Goal: Information Seeking & Learning: Learn about a topic

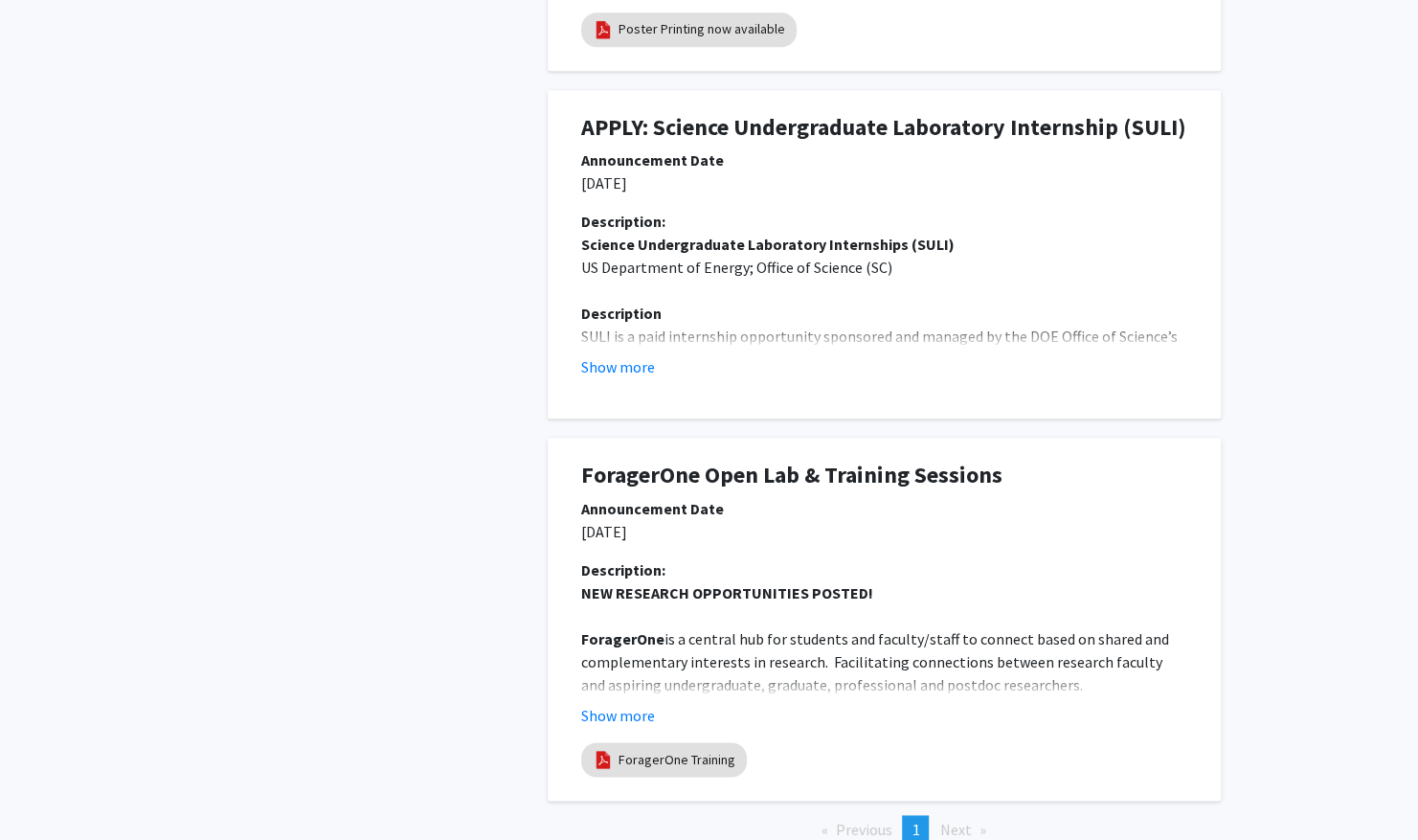
scroll to position [1024, 0]
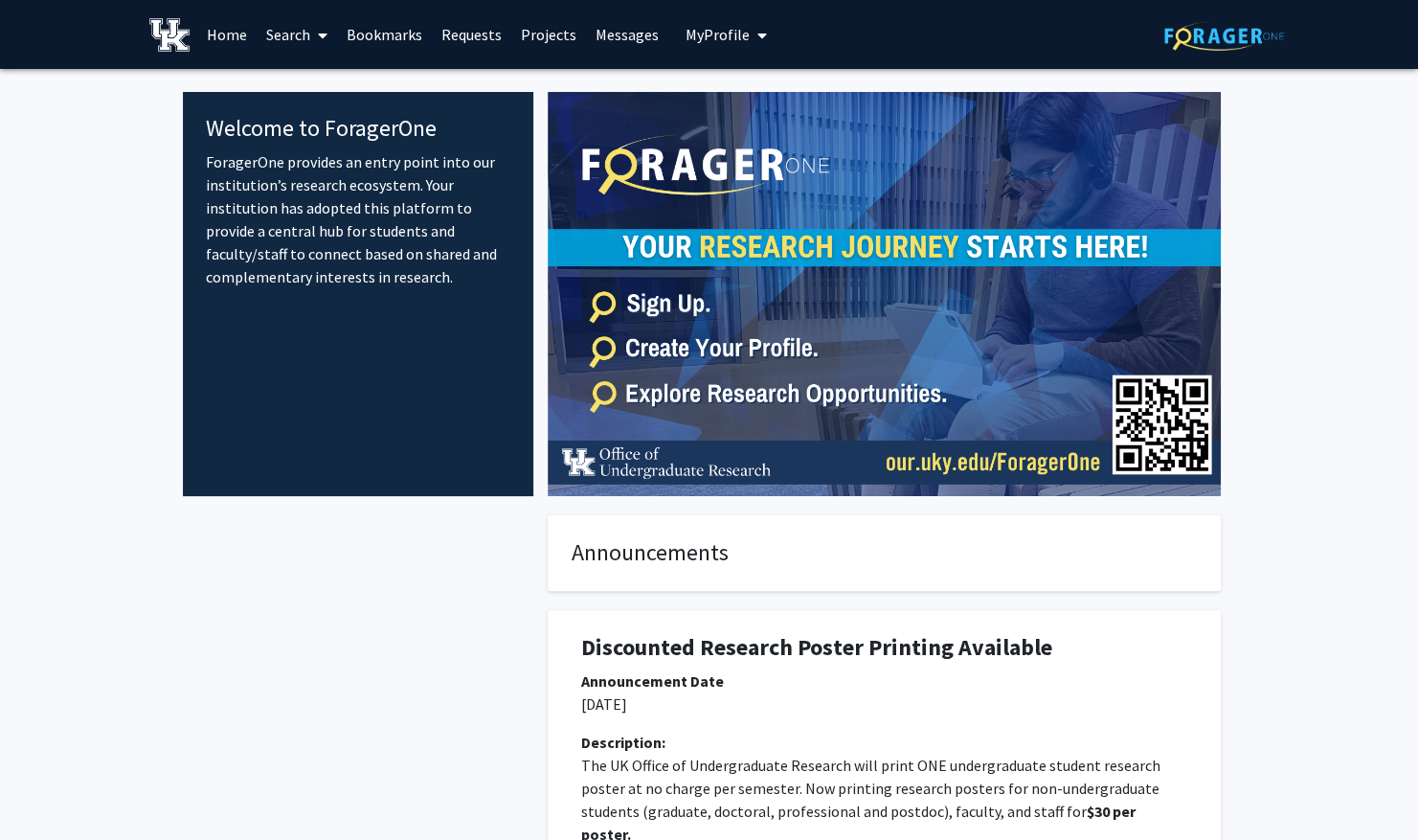
click at [259, 29] on link "Search" at bounding box center [297, 35] width 81 height 67
click at [726, 31] on span "My Profile" at bounding box center [717, 35] width 64 height 19
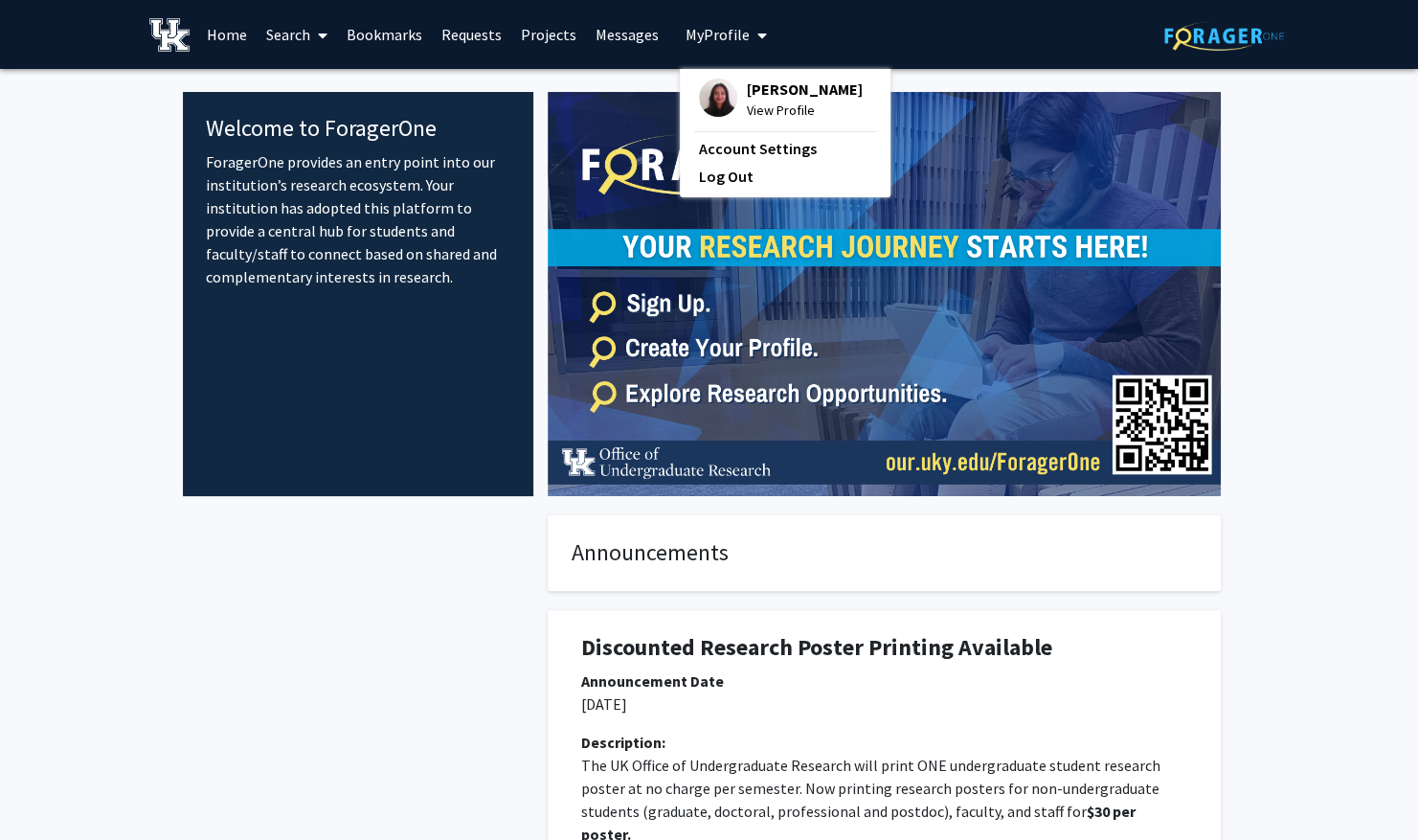
click at [755, 91] on span "[PERSON_NAME]" at bounding box center [805, 89] width 116 height 21
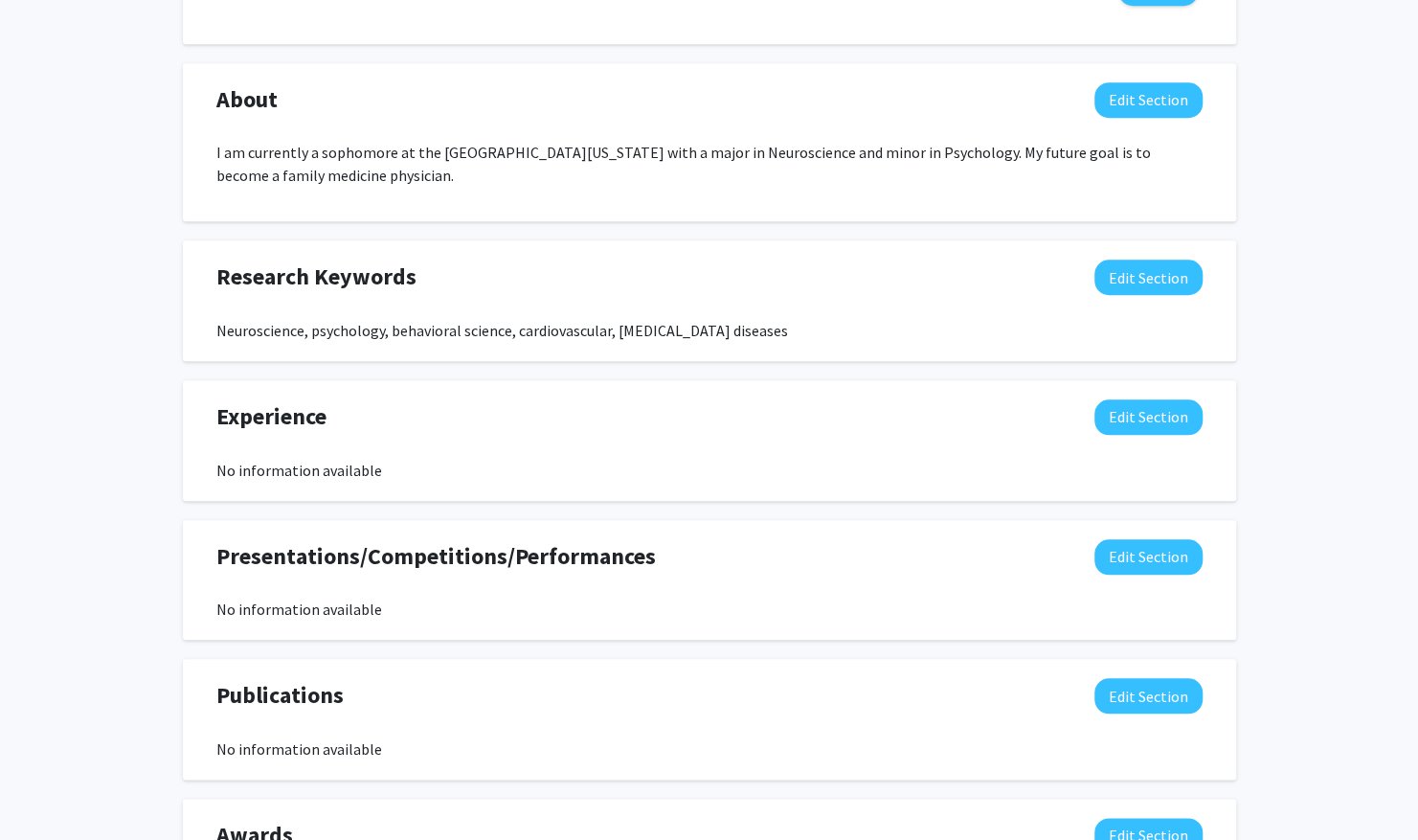
scroll to position [826, 0]
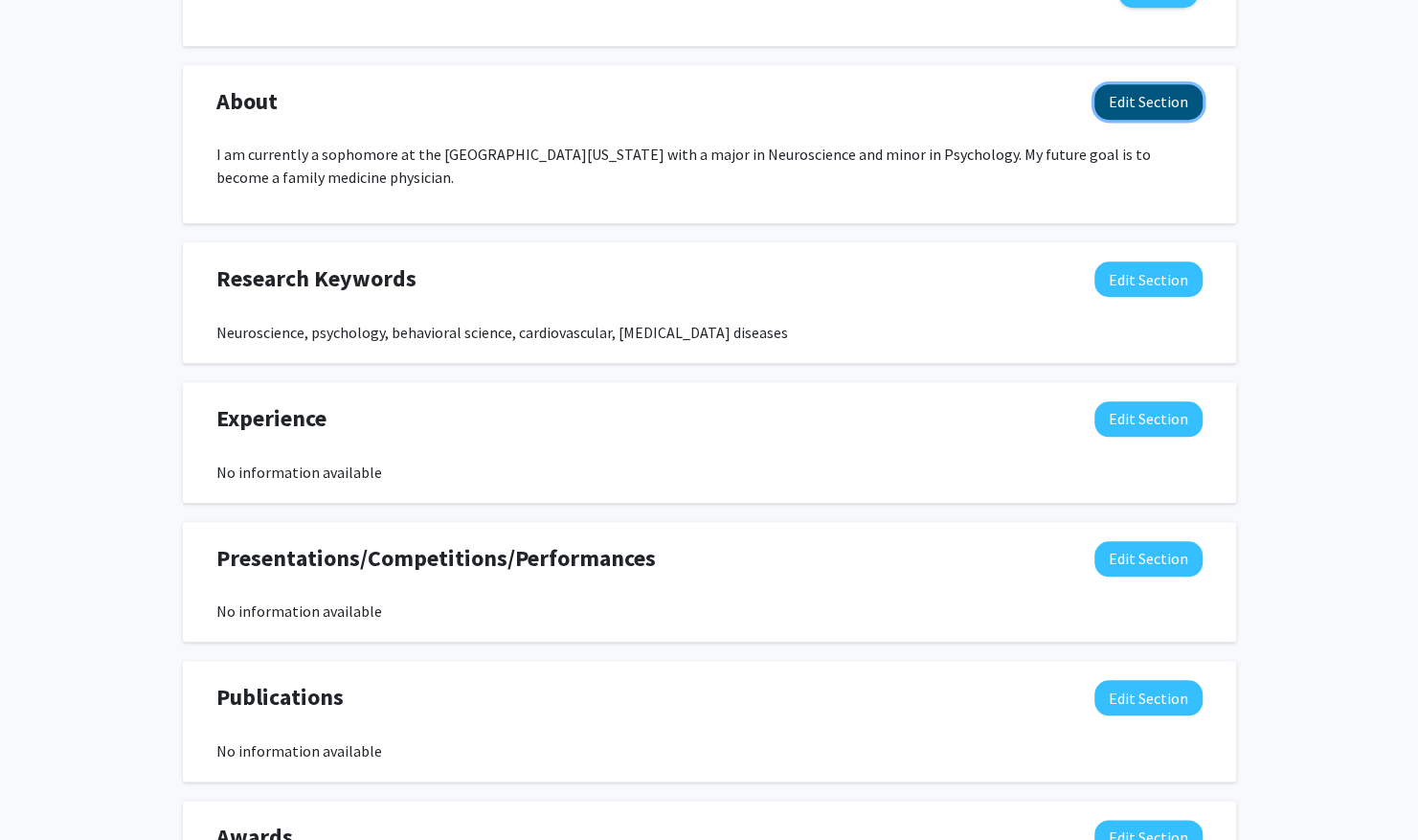
click at [1159, 104] on button "Edit Section" at bounding box center [1148, 102] width 108 height 36
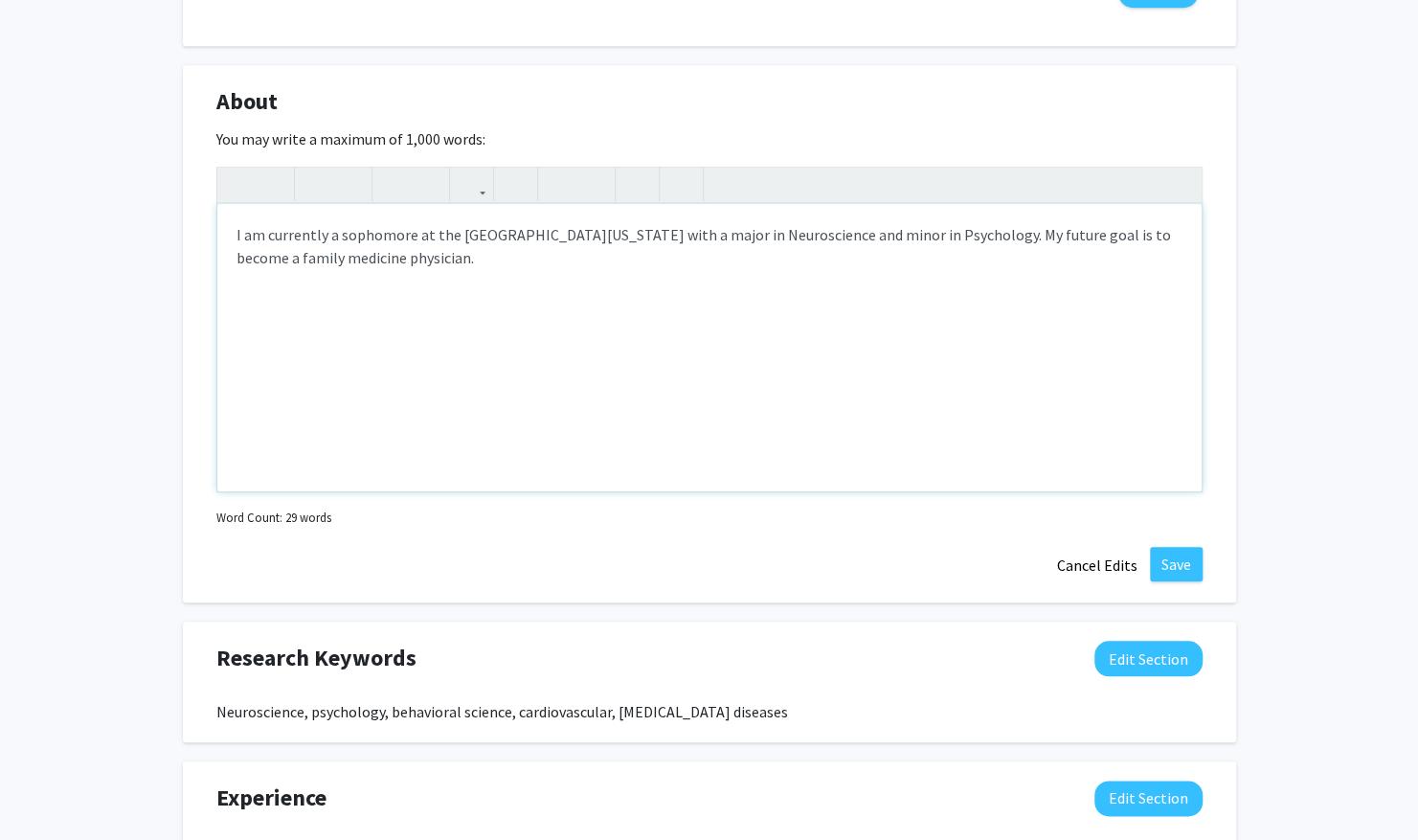
click at [864, 259] on p "I am currently a sophomore at the University of Kentucky with a major in Neuros…" at bounding box center [709, 246] width 946 height 46
drag, startPoint x: 1020, startPoint y: 260, endPoint x: 1079, endPoint y: 235, distance: 64.1
click at [1079, 235] on p "I am currently a sophomore at the University of Kentucky with a major in Neuros…" at bounding box center [709, 246] width 946 height 46
type textarea "<p>I am currently a sophomore at the University of Kentucky with a major in Neu…"
click at [948, 234] on p "I am currently a sophomore at the University of Kentucky with a major in Neuros…" at bounding box center [709, 246] width 946 height 46
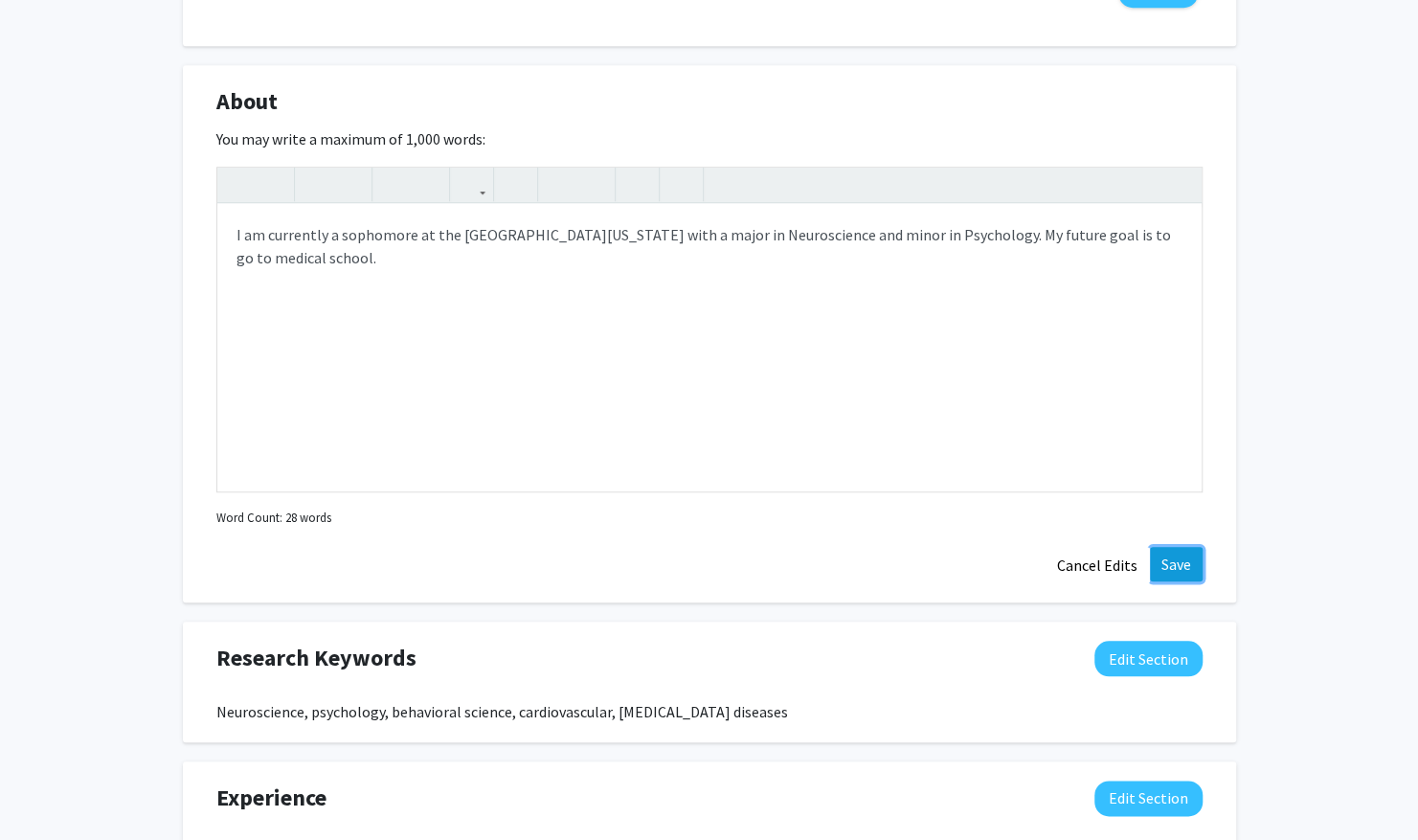
click at [1193, 572] on button "Save" at bounding box center [1176, 564] width 53 height 35
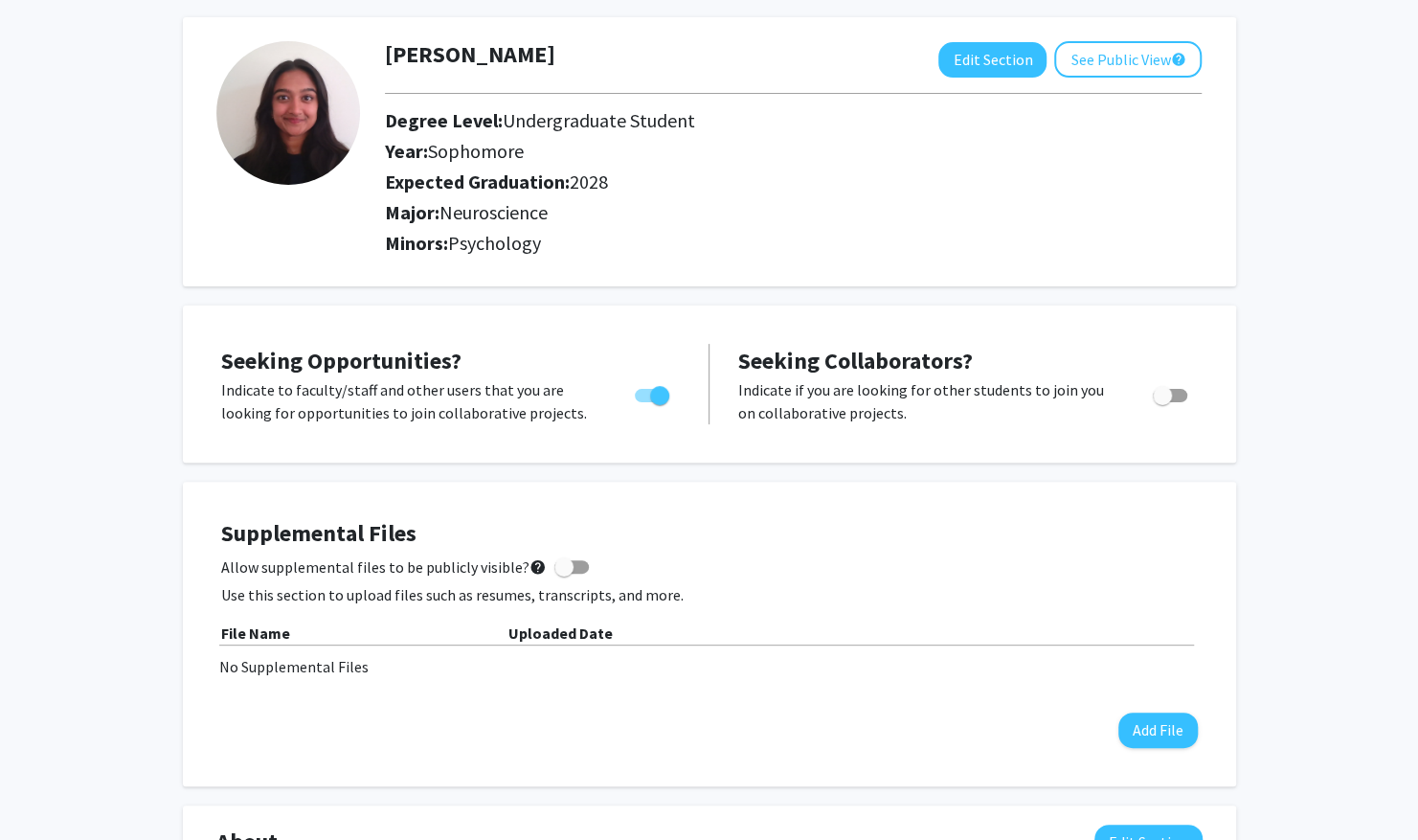
scroll to position [86, 0]
click at [1150, 733] on button "Add File" at bounding box center [1158, 729] width 80 height 36
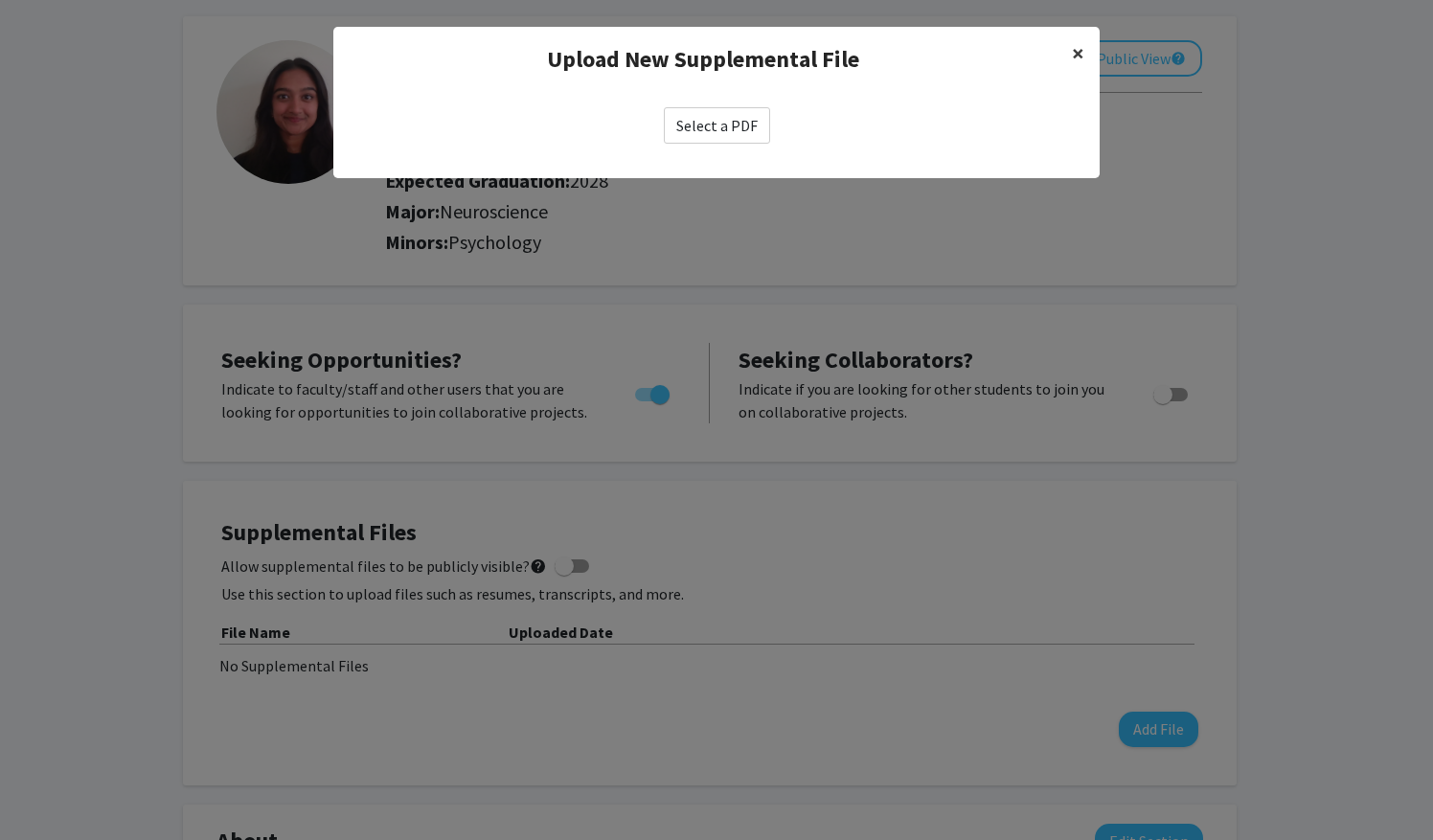
click at [1077, 55] on span "×" at bounding box center [1078, 53] width 12 height 30
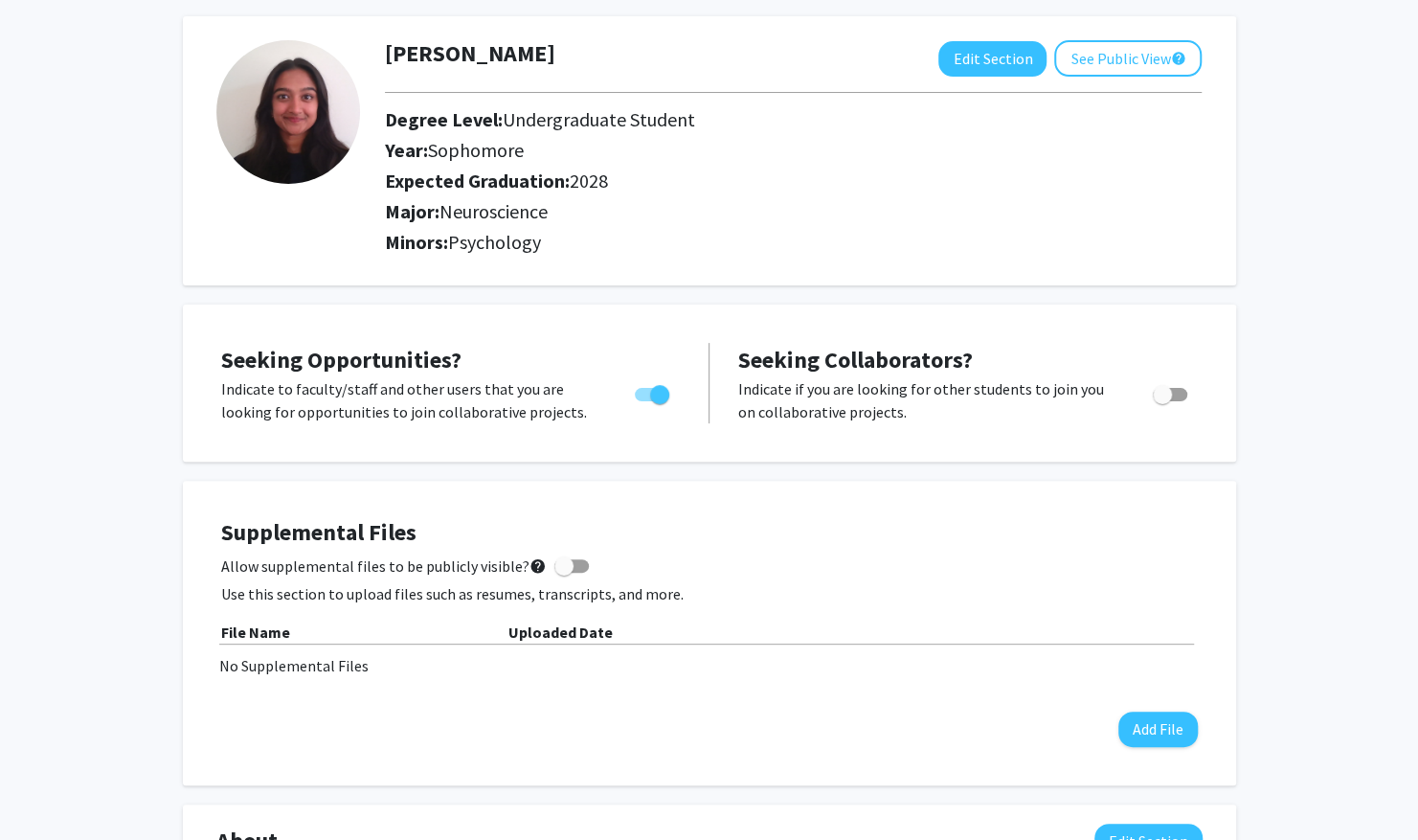
scroll to position [0, 0]
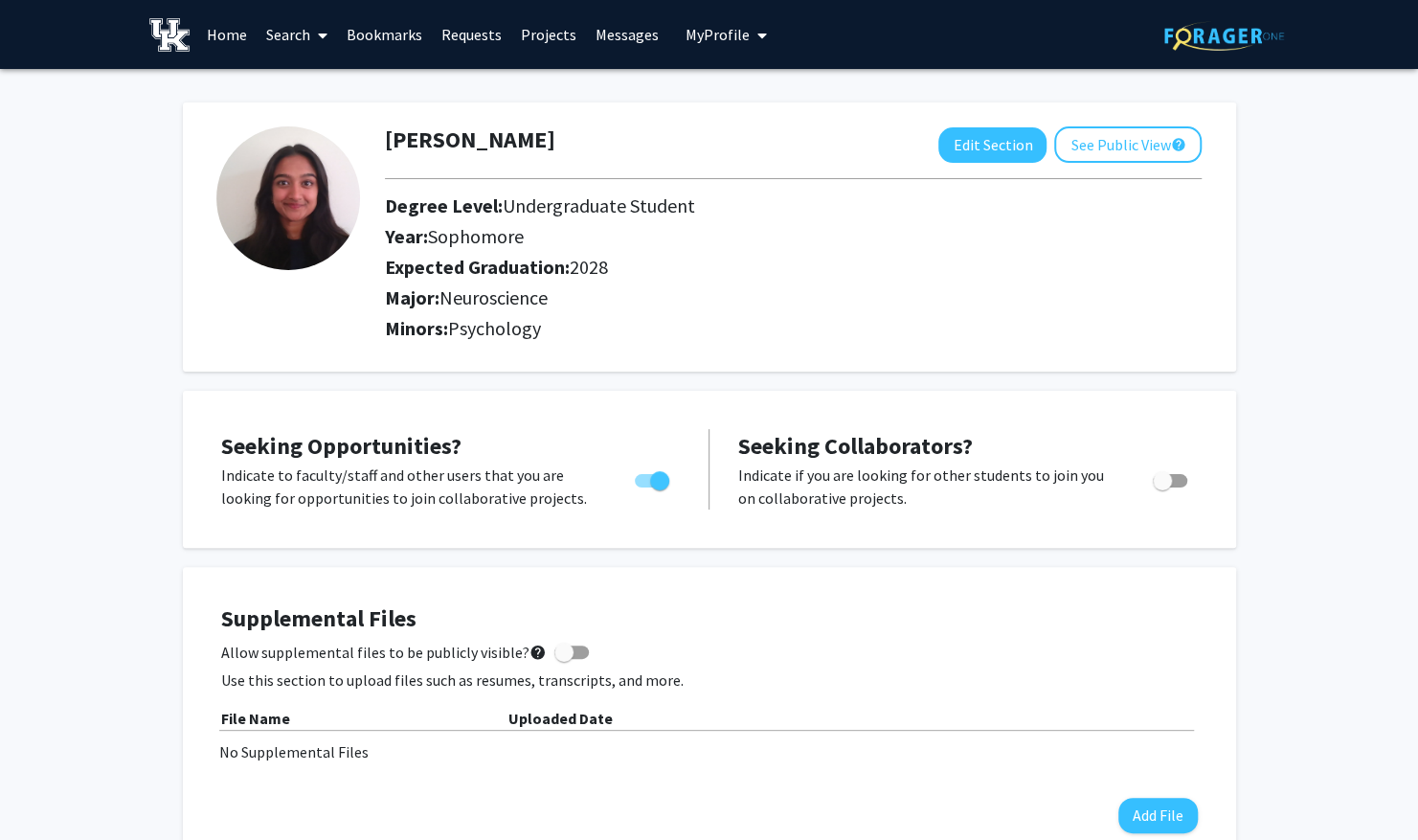
click at [235, 42] on link "Home" at bounding box center [227, 35] width 60 height 67
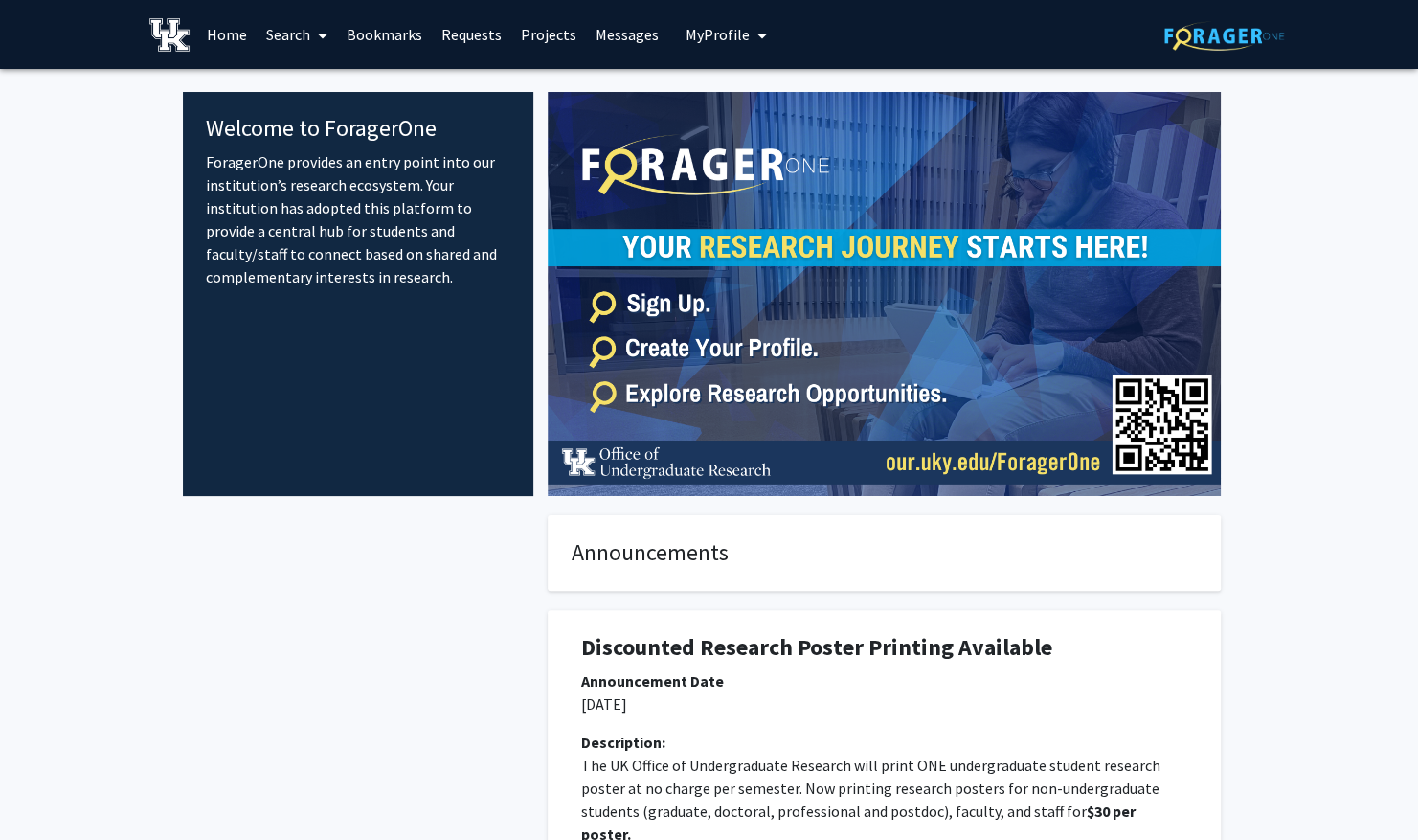
click at [299, 42] on link "Search" at bounding box center [297, 35] width 81 height 67
click at [501, 43] on link "Requests" at bounding box center [471, 35] width 80 height 67
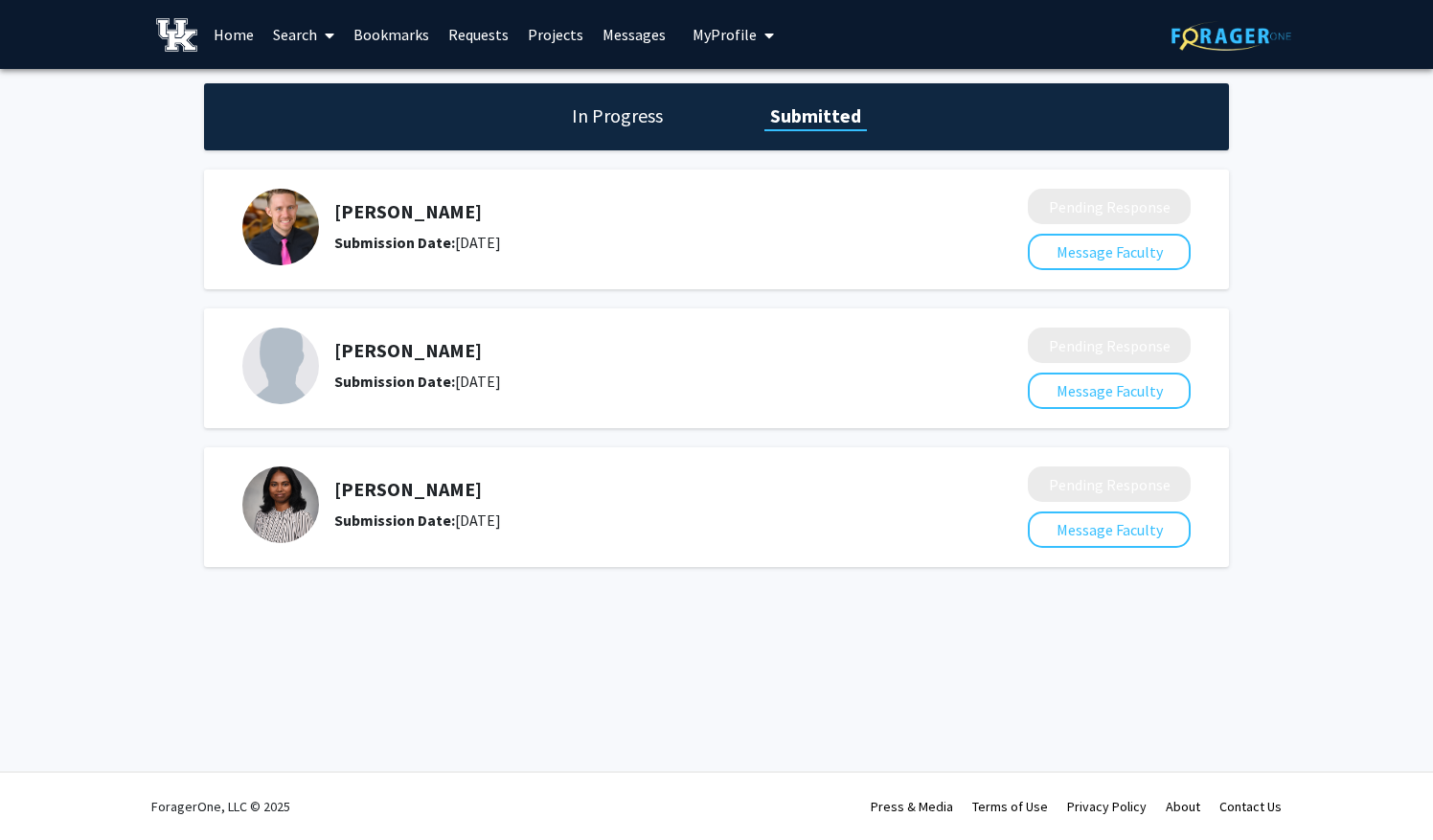
click at [470, 351] on h5 "Ioannis Papazoglou" at bounding box center [630, 350] width 592 height 23
click at [1057, 393] on button "Message Faculty" at bounding box center [1109, 391] width 163 height 36
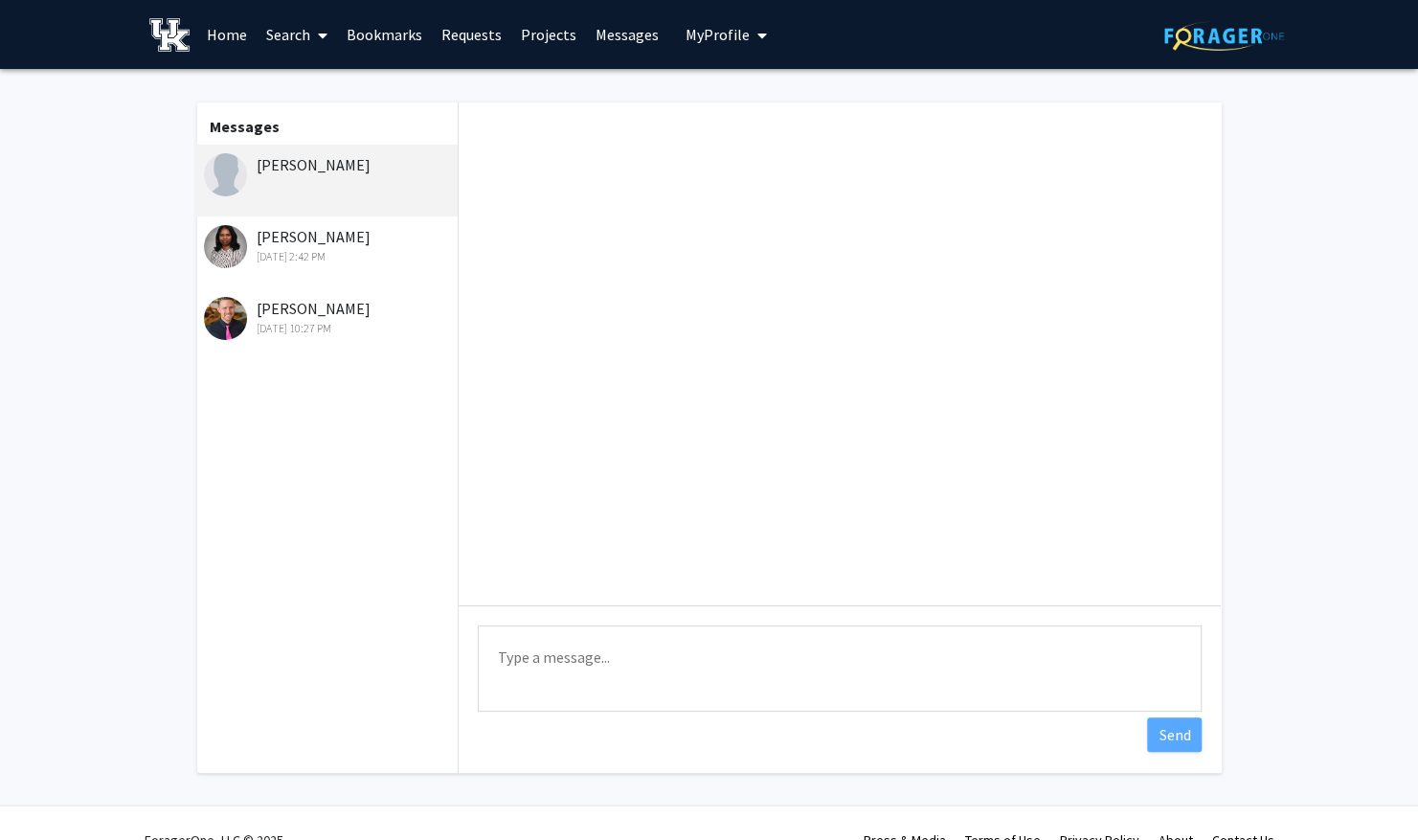
click at [389, 231] on div "Sathya Velmurugan Sep 4, 2025 2:42 PM" at bounding box center [328, 245] width 250 height 40
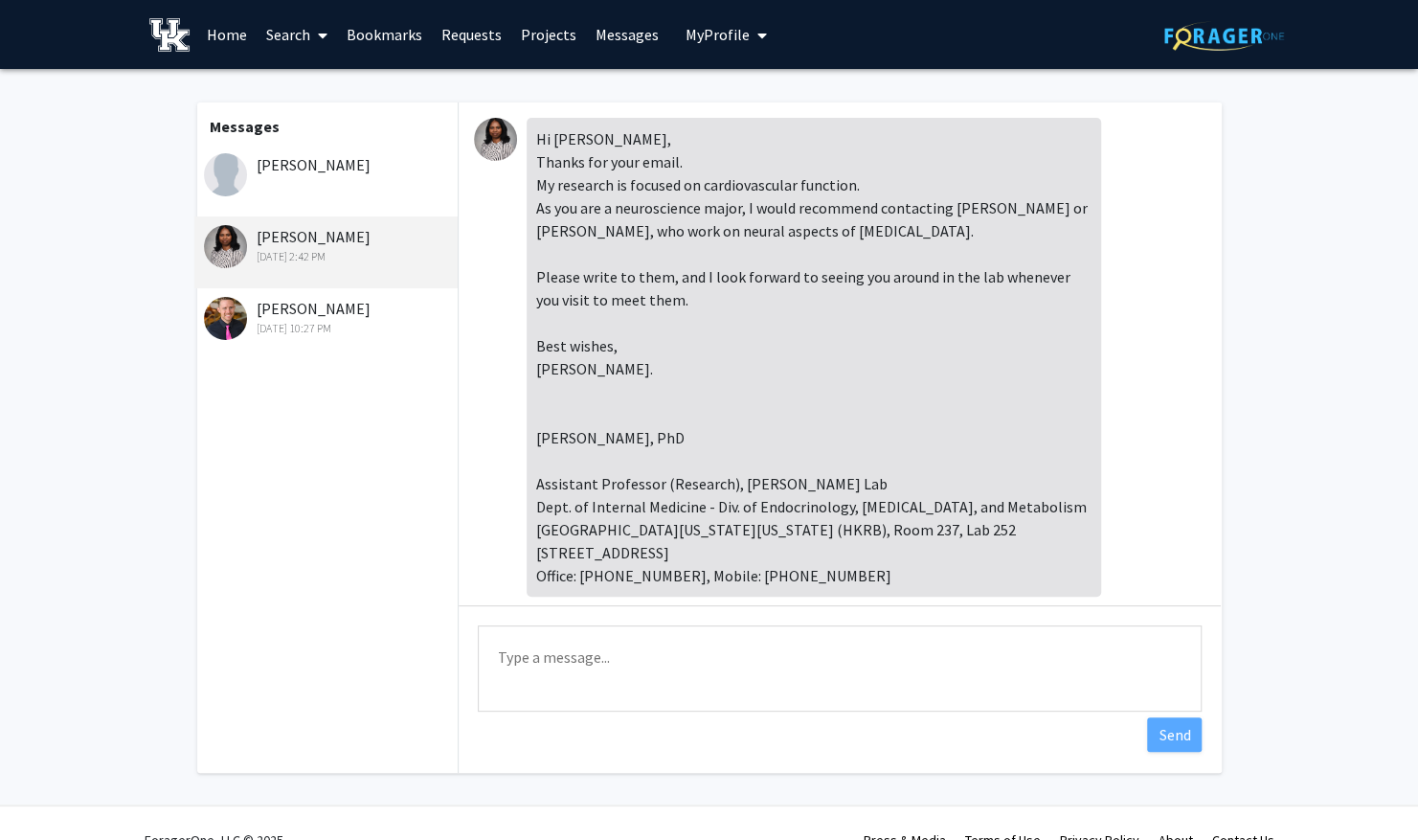
click at [565, 206] on div "Hi Vidhi, Thanks for your email. My research is focused on cardiovascular funct…" at bounding box center [814, 357] width 574 height 479
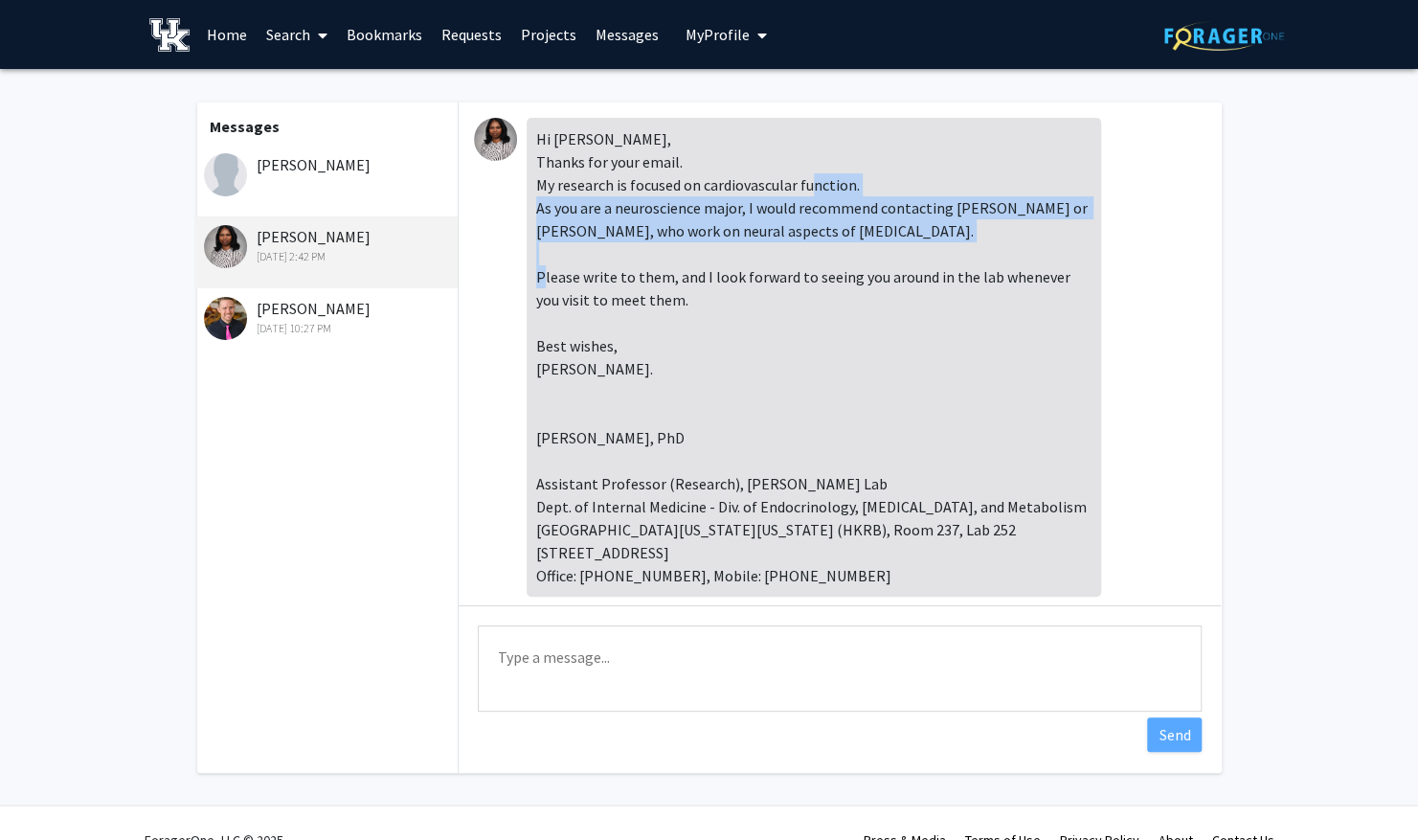
click at [565, 206] on div "Hi Vidhi, Thanks for your email. My research is focused on cardiovascular funct…" at bounding box center [814, 357] width 574 height 479
drag, startPoint x: 565, startPoint y: 206, endPoint x: 556, endPoint y: 243, distance: 38.1
click at [556, 243] on div "Hi Vidhi, Thanks for your email. My research is focused on cardiovascular funct…" at bounding box center [814, 357] width 574 height 479
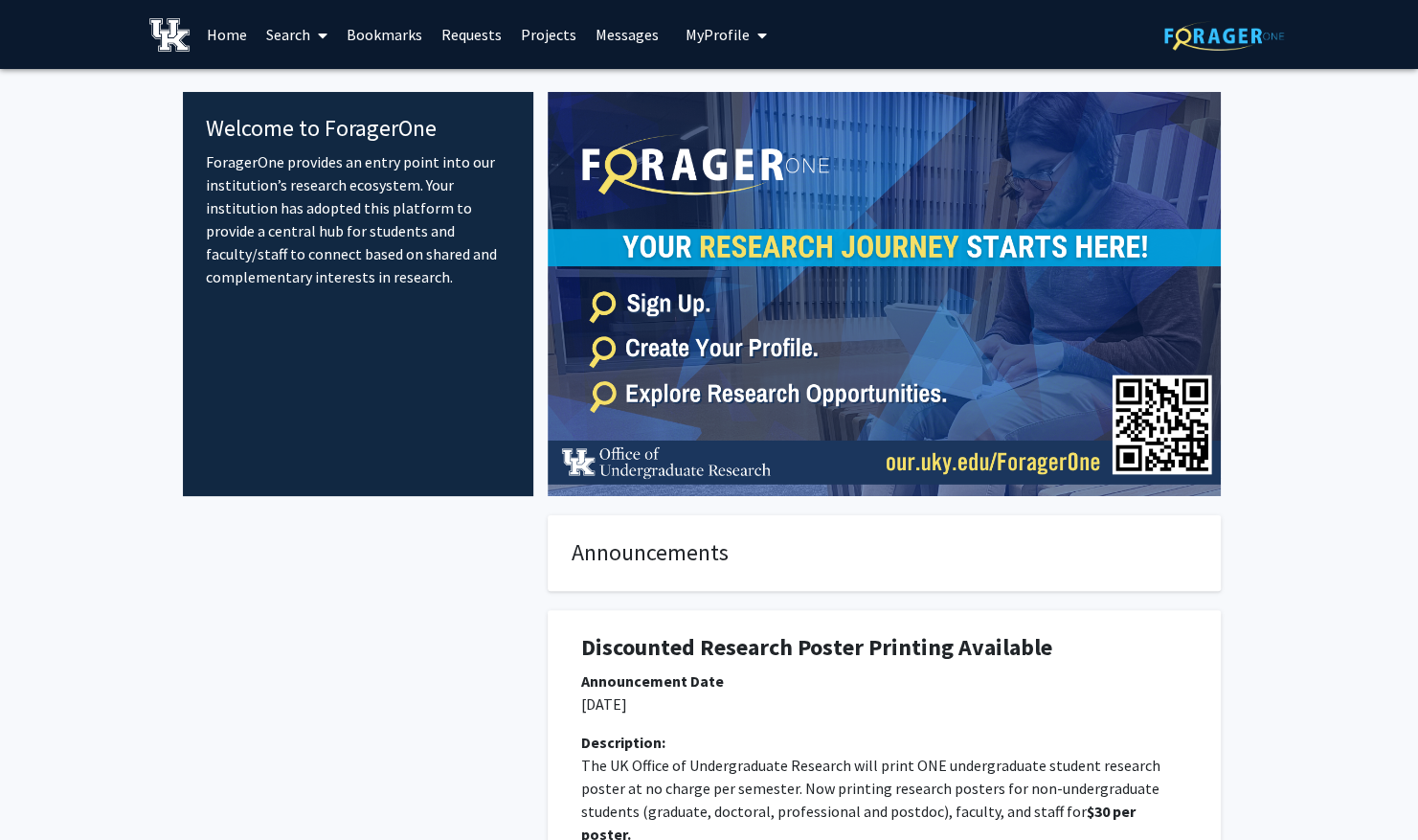
click at [228, 46] on link "Home" at bounding box center [227, 35] width 60 height 67
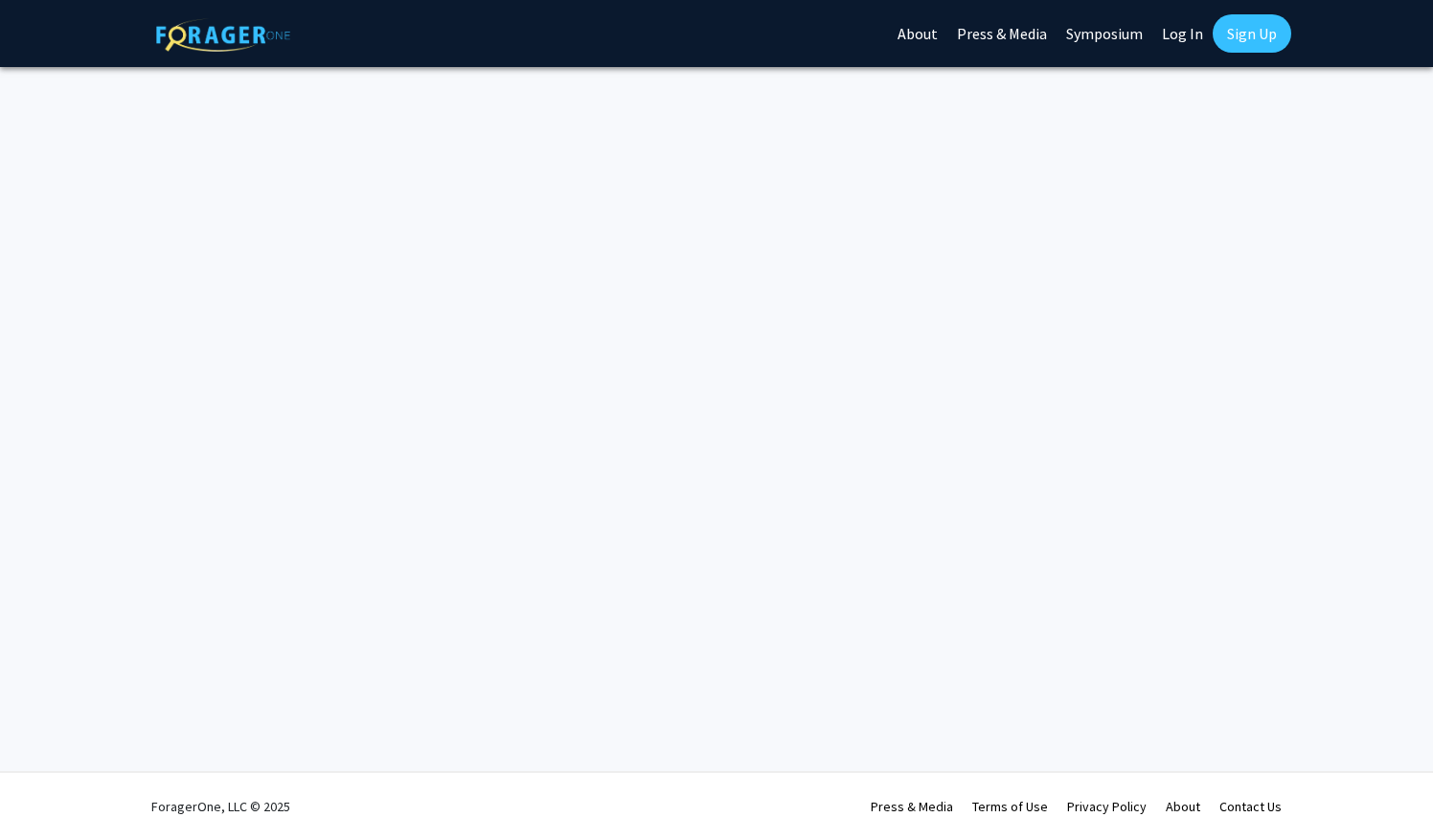
click at [393, 624] on div "Skip navigation About Press & Media Symposium Log In Sign Up Complete your prof…" at bounding box center [716, 420] width 1433 height 840
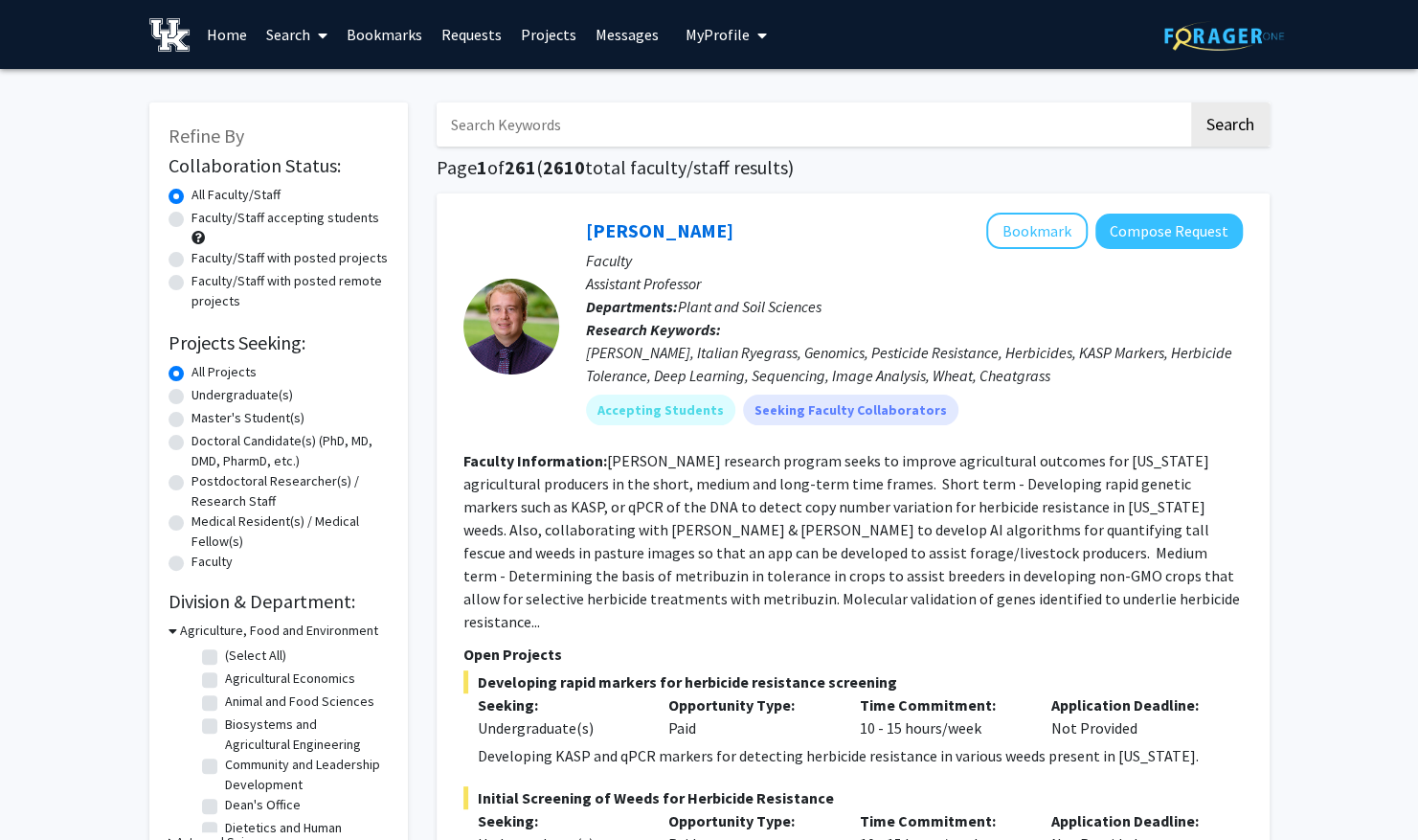
click at [191, 224] on label "Faculty/Staff accepting students" at bounding box center [284, 217] width 187 height 20
click at [191, 220] on input "Faculty/Staff accepting students" at bounding box center [197, 213] width 12 height 12
radio input "true"
click at [191, 402] on label "Undergraduate(s)" at bounding box center [242, 395] width 102 height 20
click at [191, 397] on input "Undergraduate(s)" at bounding box center [197, 391] width 12 height 12
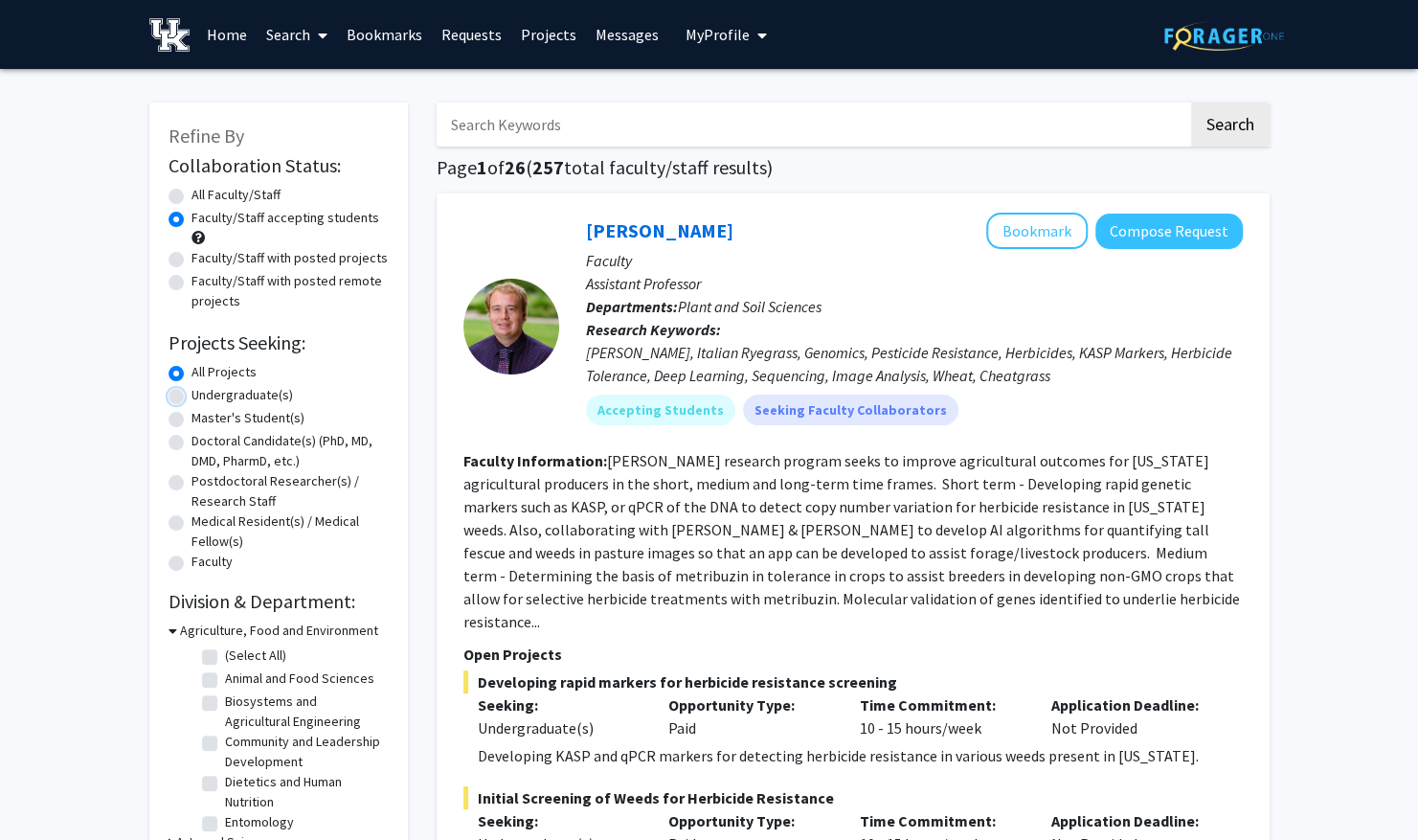
radio input "true"
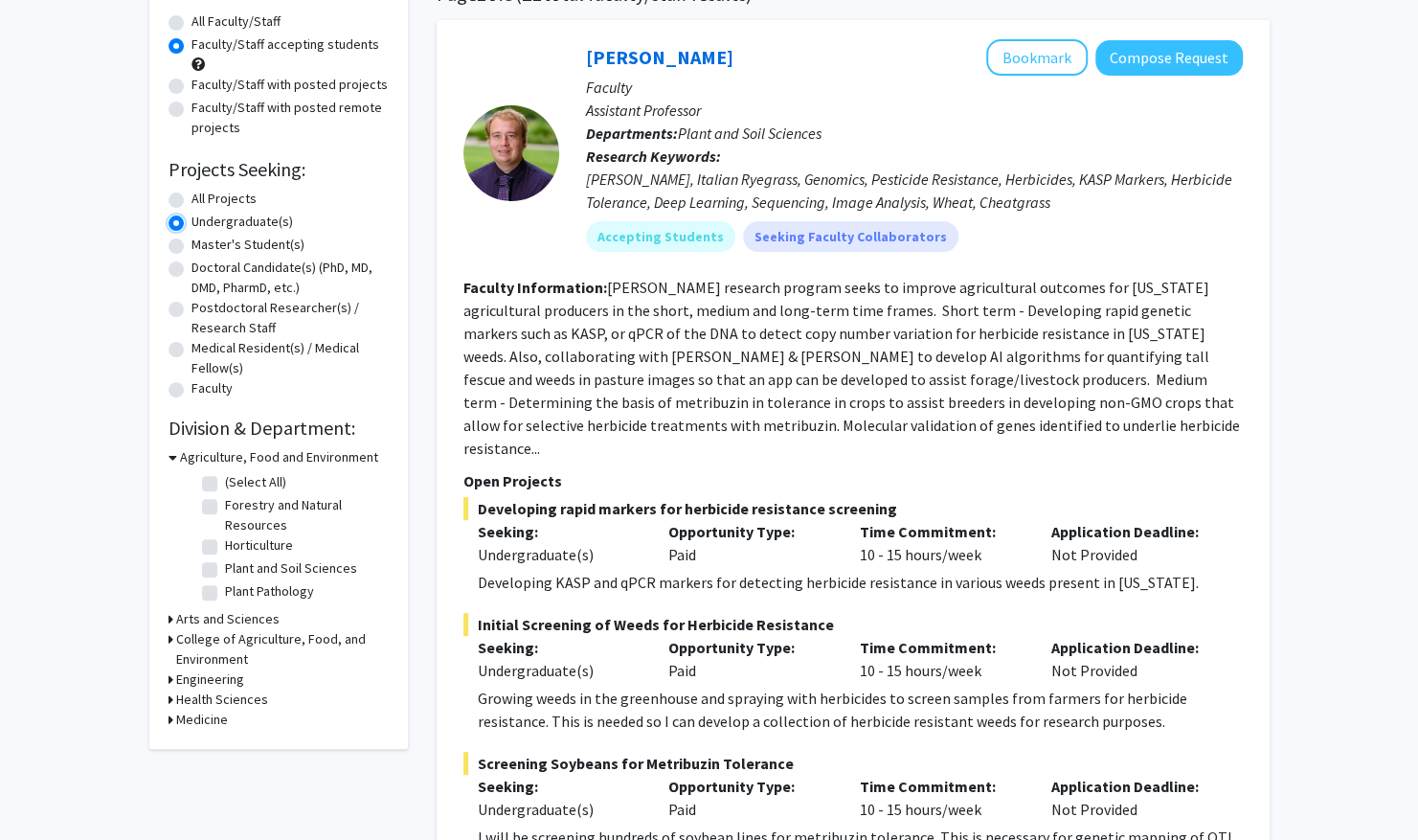
scroll to position [175, 0]
click at [256, 614] on h3 "Arts and Sciences" at bounding box center [228, 617] width 104 height 20
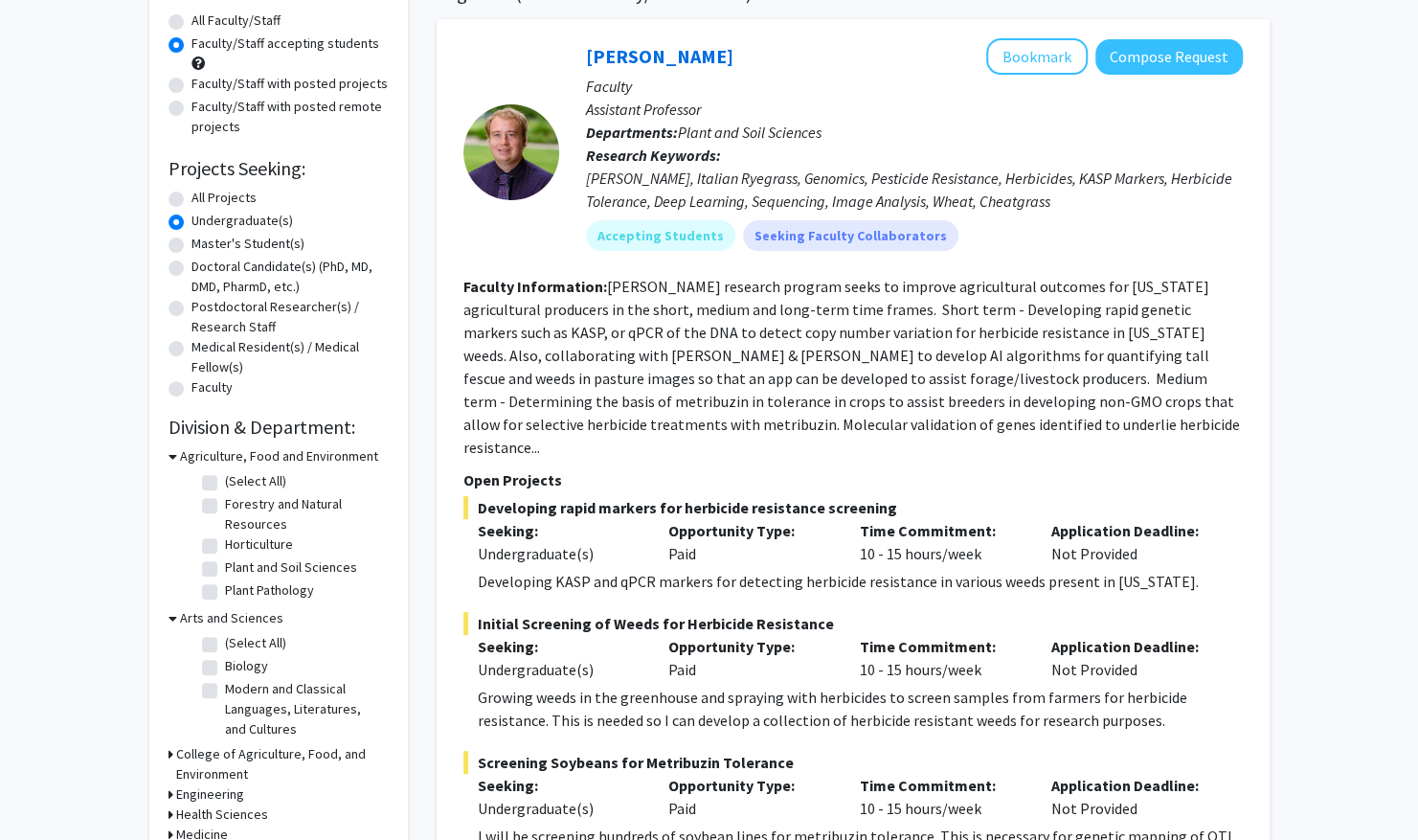
click at [225, 670] on label "Biology" at bounding box center [246, 665] width 43 height 20
click at [225, 668] on input "Biology" at bounding box center [230, 661] width 12 height 12
checkbox input "true"
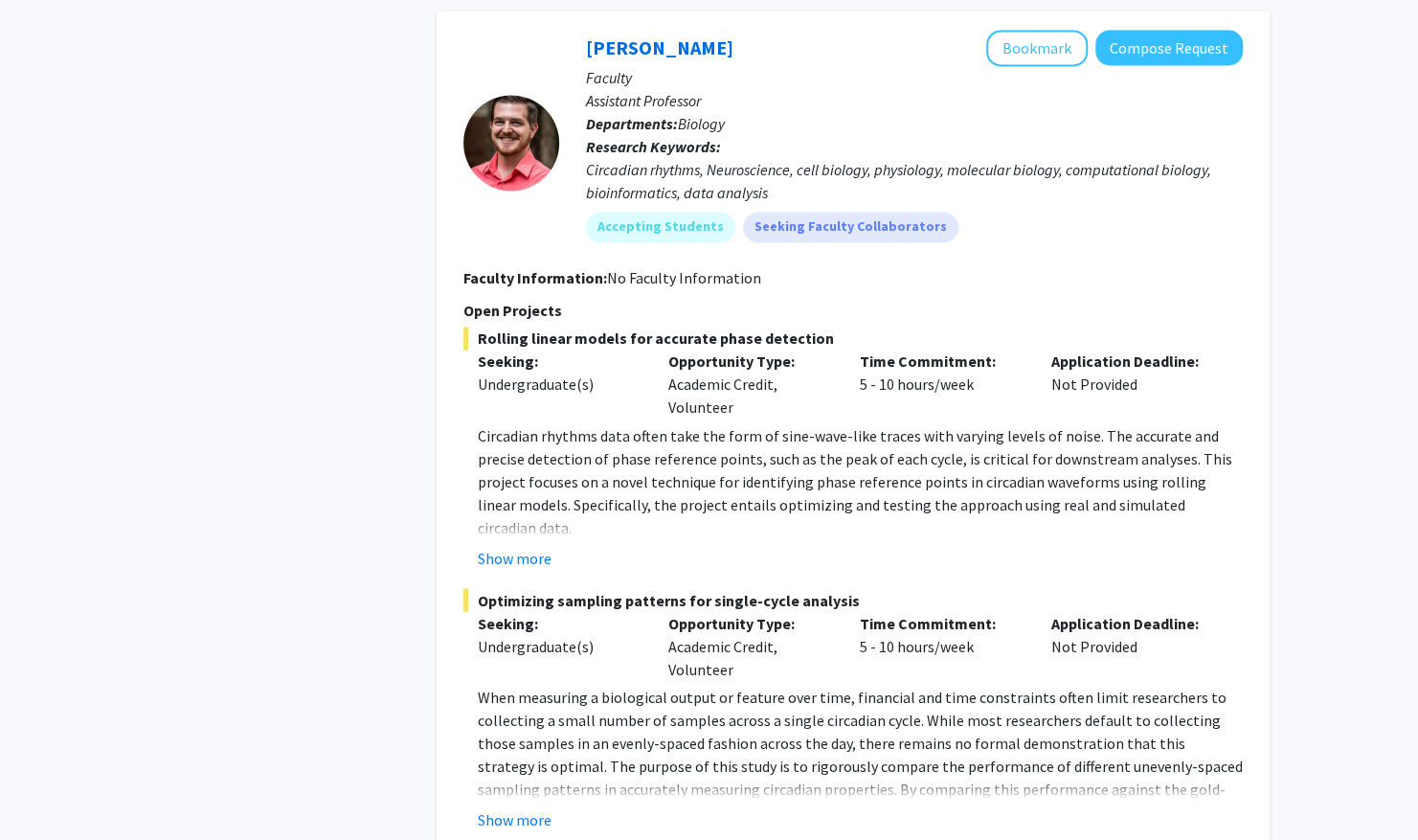
scroll to position [1702, 0]
click at [1165, 43] on button "Compose Request" at bounding box center [1169, 48] width 148 height 36
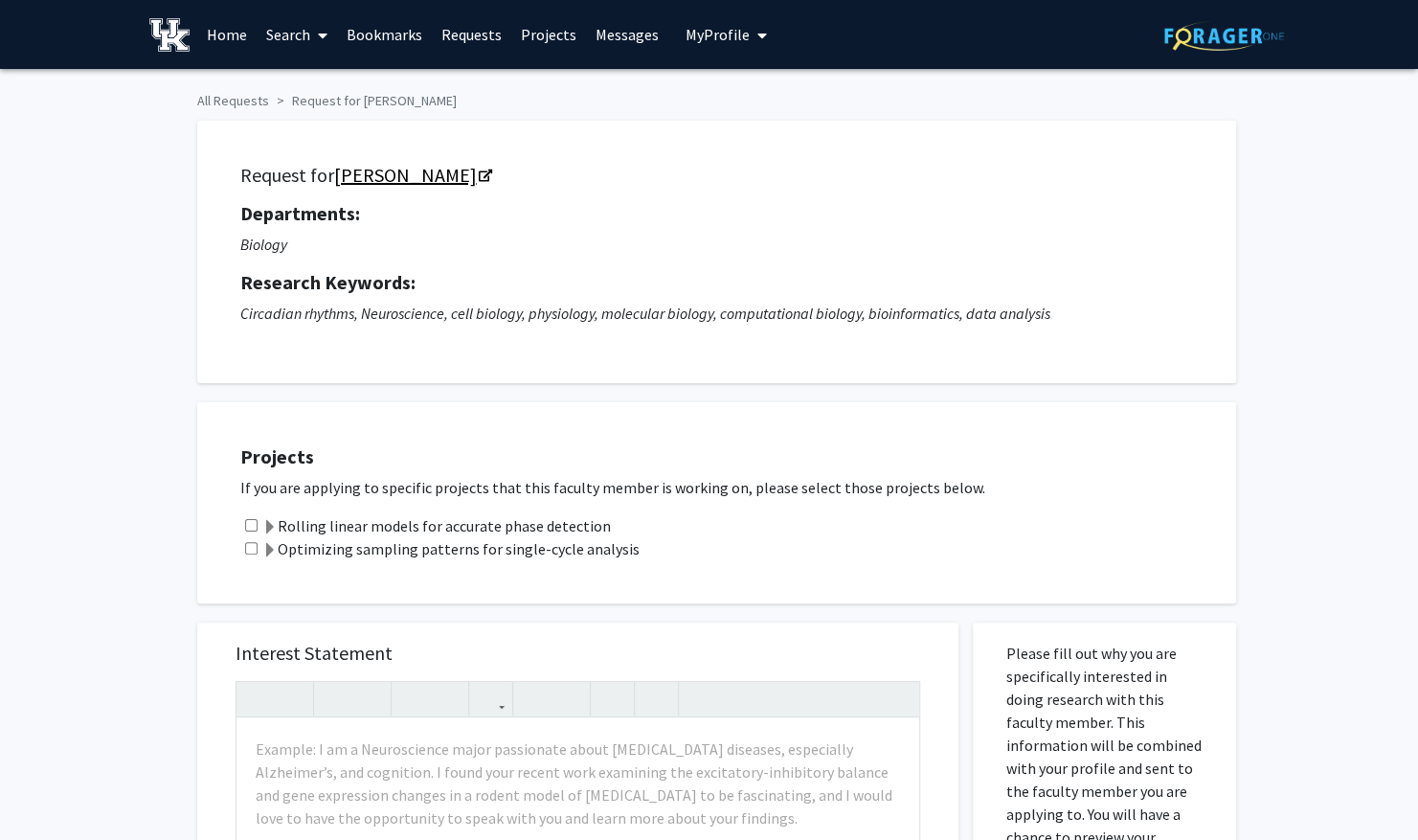
click at [405, 173] on link "[PERSON_NAME]" at bounding box center [412, 175] width 156 height 24
click at [235, 33] on link "Home" at bounding box center [227, 35] width 60 height 67
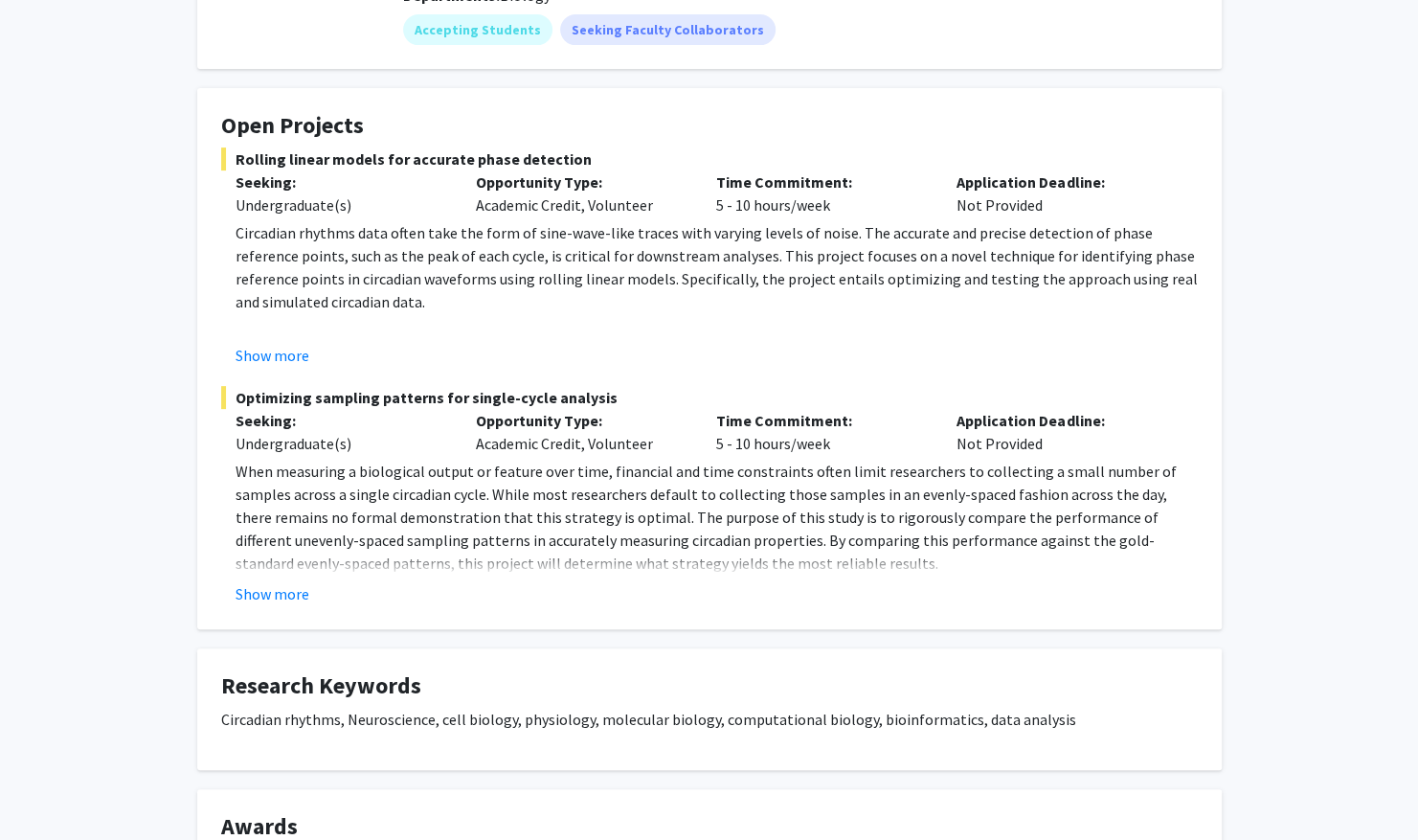
scroll to position [564, 0]
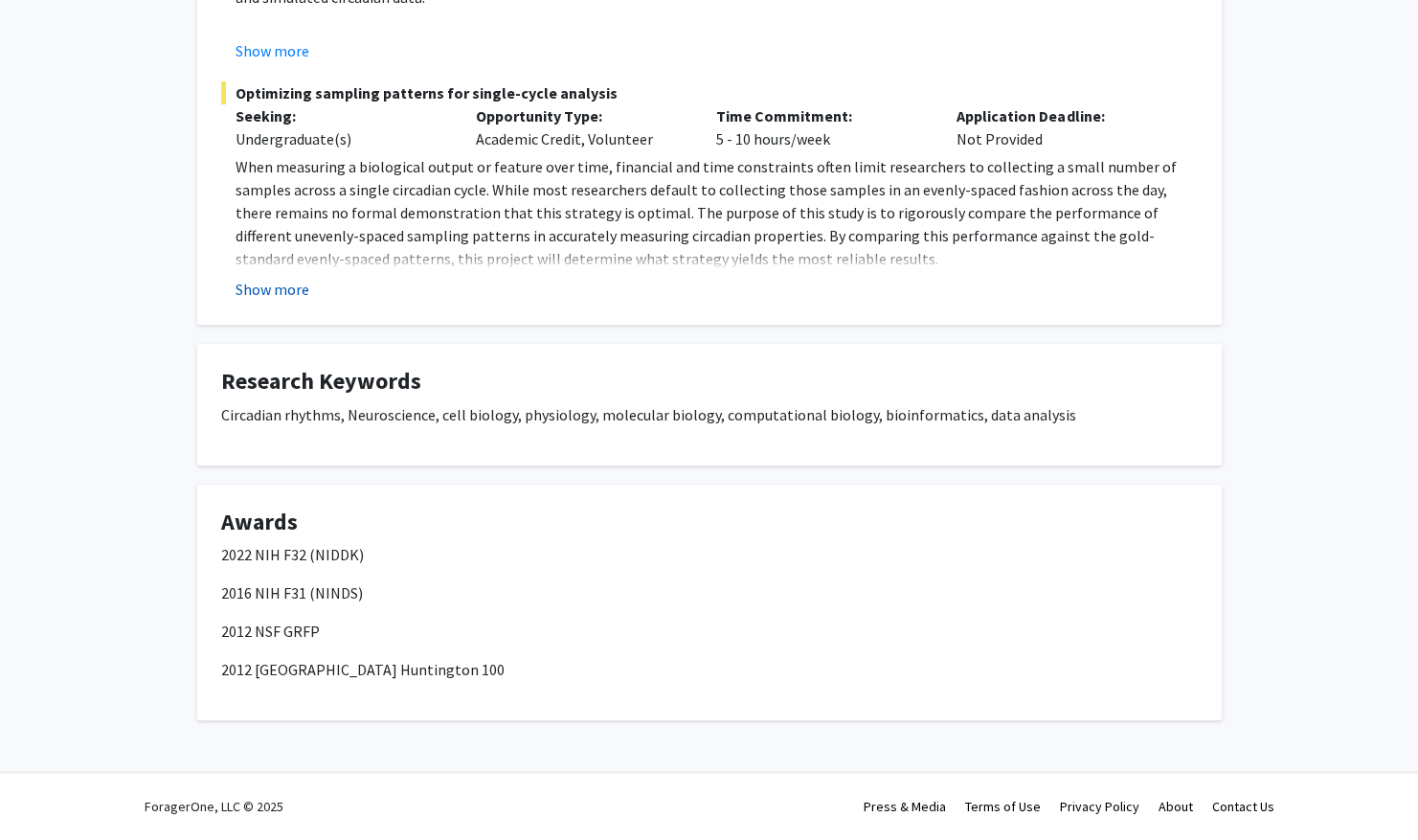
click at [274, 289] on button "Show more" at bounding box center [272, 289] width 74 height 23
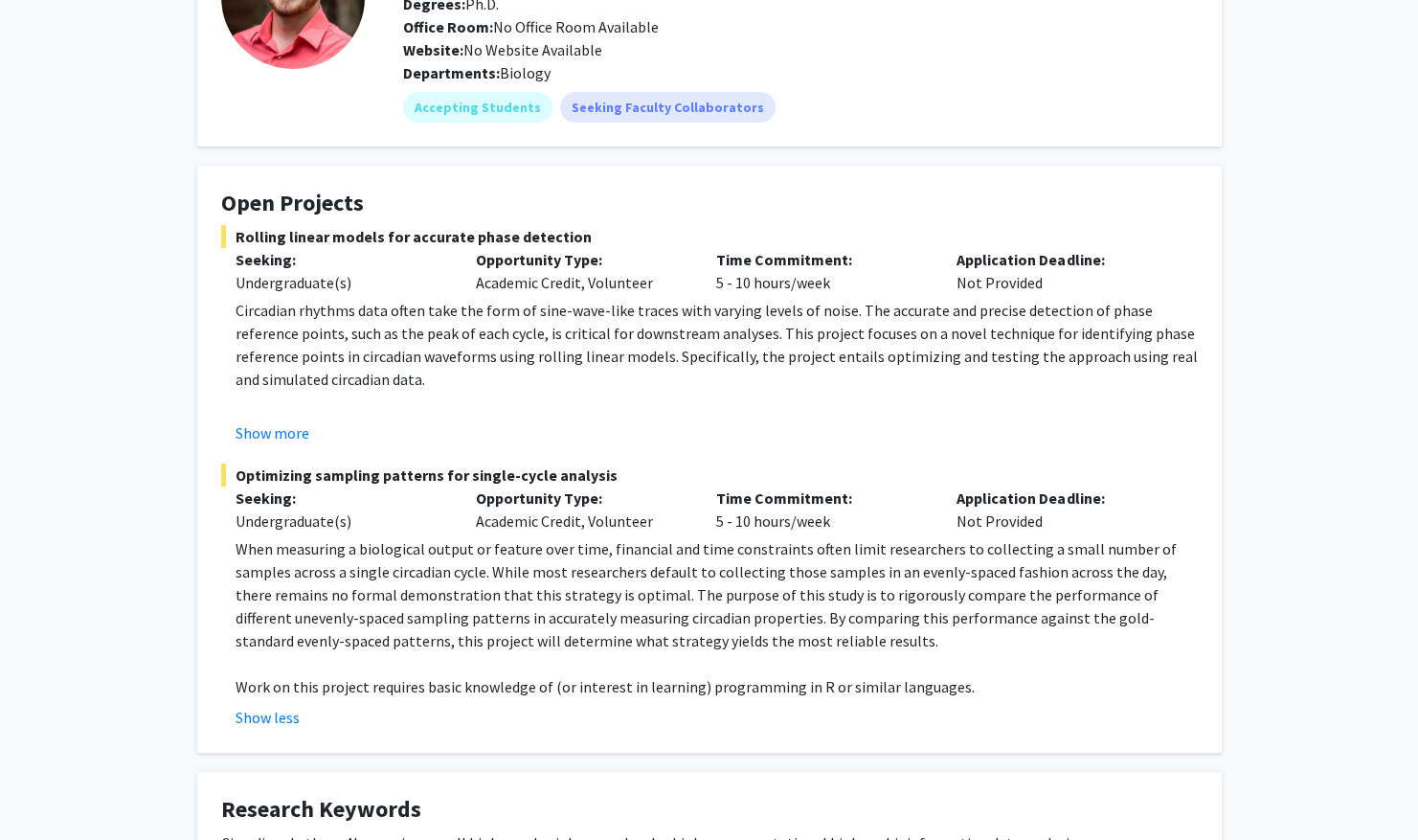
scroll to position [178, 0]
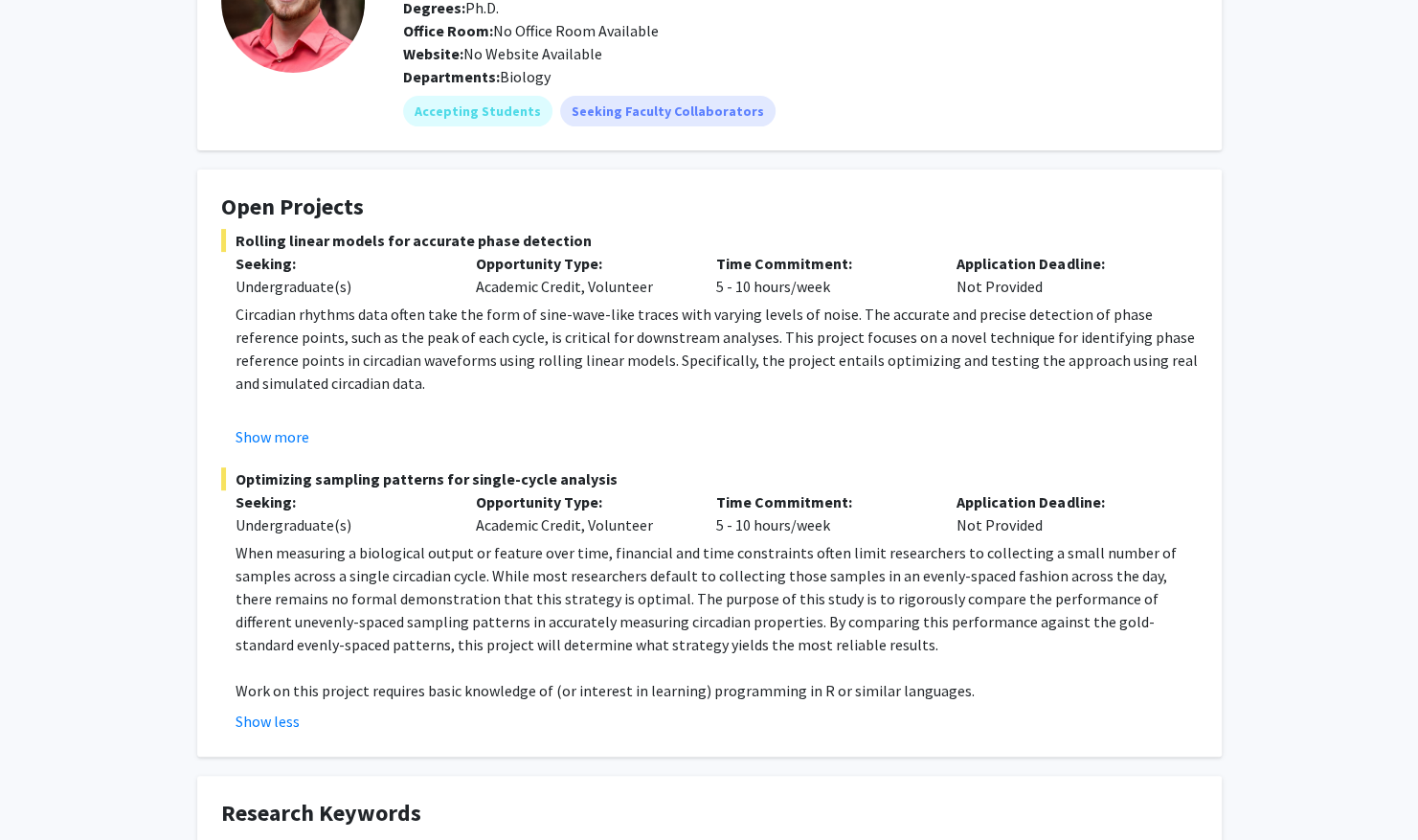
click at [343, 312] on p "Circadian rhythms data often take the form of sine-wave-like traces with varyin…" at bounding box center [716, 348] width 962 height 92
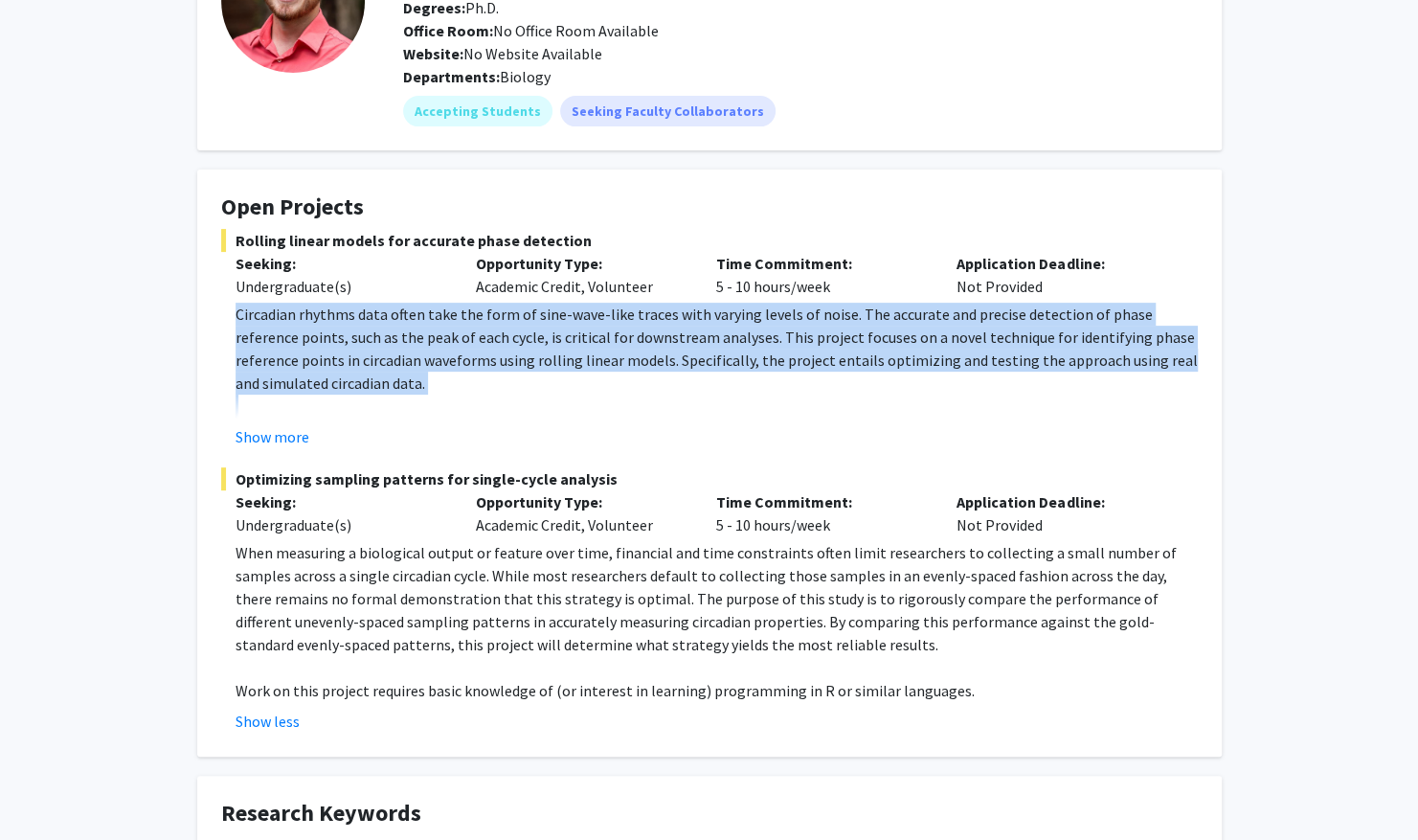
click at [343, 312] on p "Circadian rhythms data often take the form of sine-wave-like traces with varyin…" at bounding box center [716, 348] width 962 height 92
drag, startPoint x: 343, startPoint y: 312, endPoint x: 323, endPoint y: 342, distance: 36.1
click at [323, 342] on p "Circadian rhythms data often take the form of sine-wave-like traces with varyin…" at bounding box center [716, 348] width 962 height 92
drag, startPoint x: 323, startPoint y: 342, endPoint x: 735, endPoint y: 358, distance: 412.3
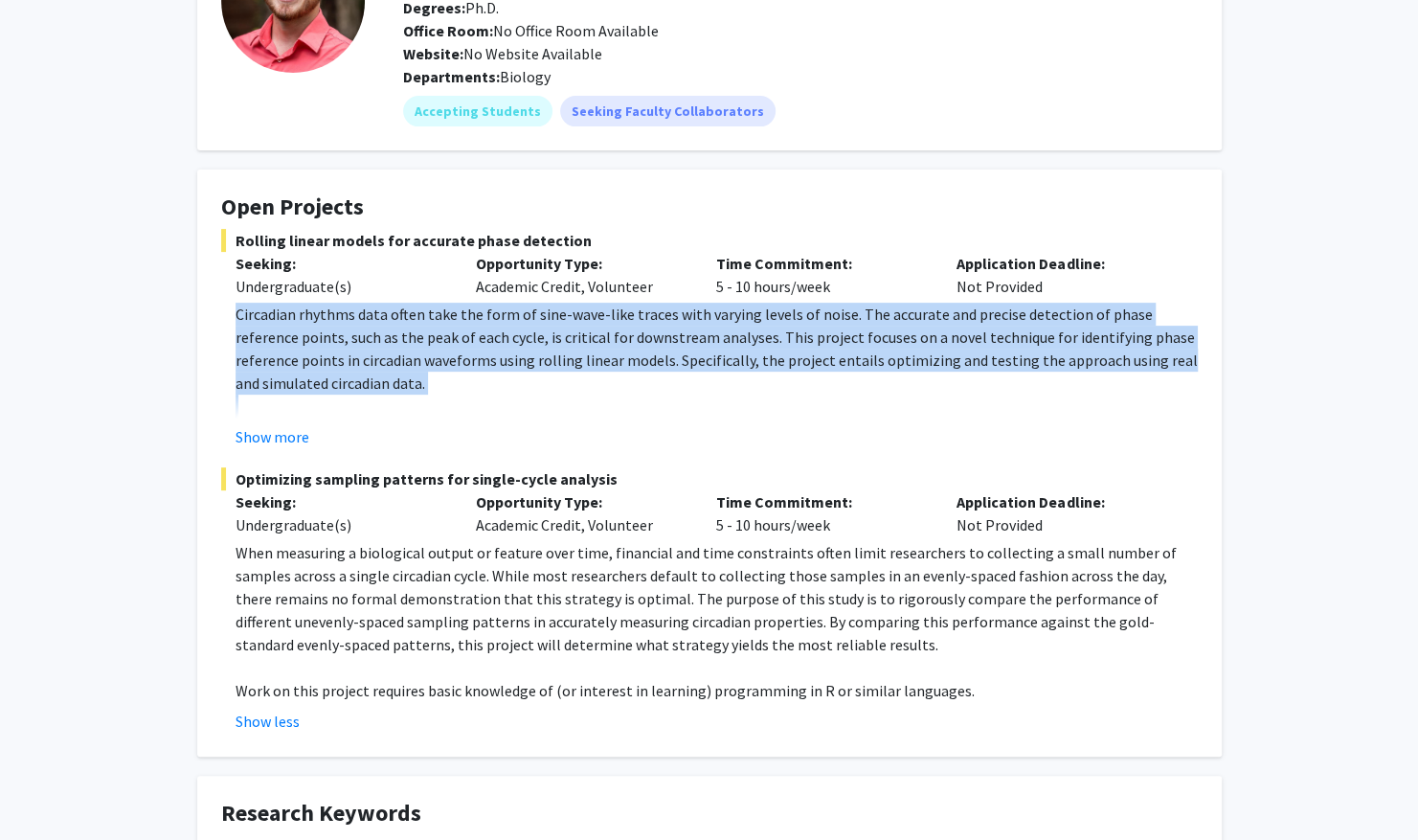
click at [735, 358] on p "Circadian rhythms data often take the form of sine-wave-like traces with varyin…" at bounding box center [716, 348] width 962 height 92
click at [987, 329] on p "Circadian rhythms data often take the form of sine-wave-like traces with varyin…" at bounding box center [716, 348] width 962 height 92
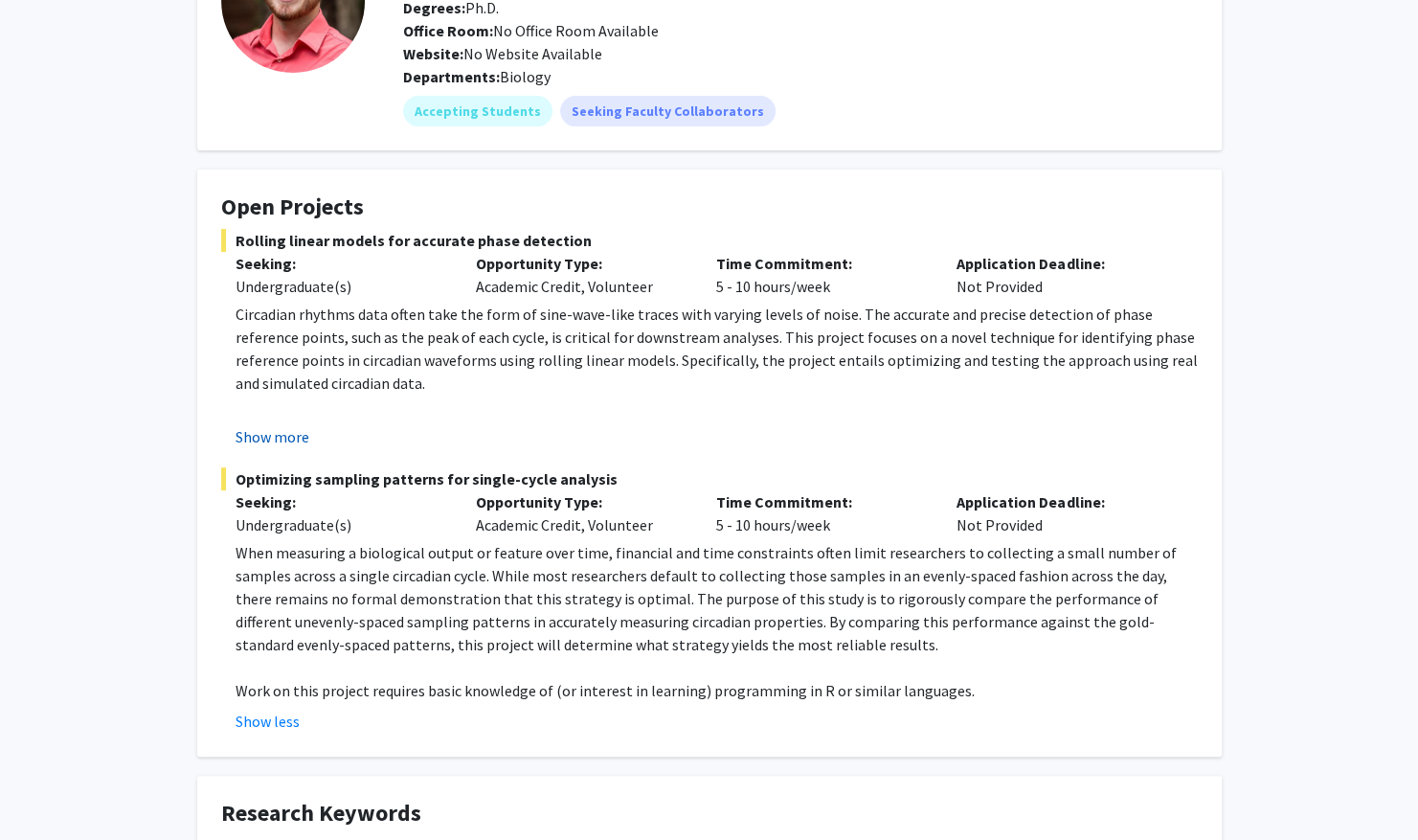
click at [273, 437] on button "Show more" at bounding box center [272, 437] width 74 height 23
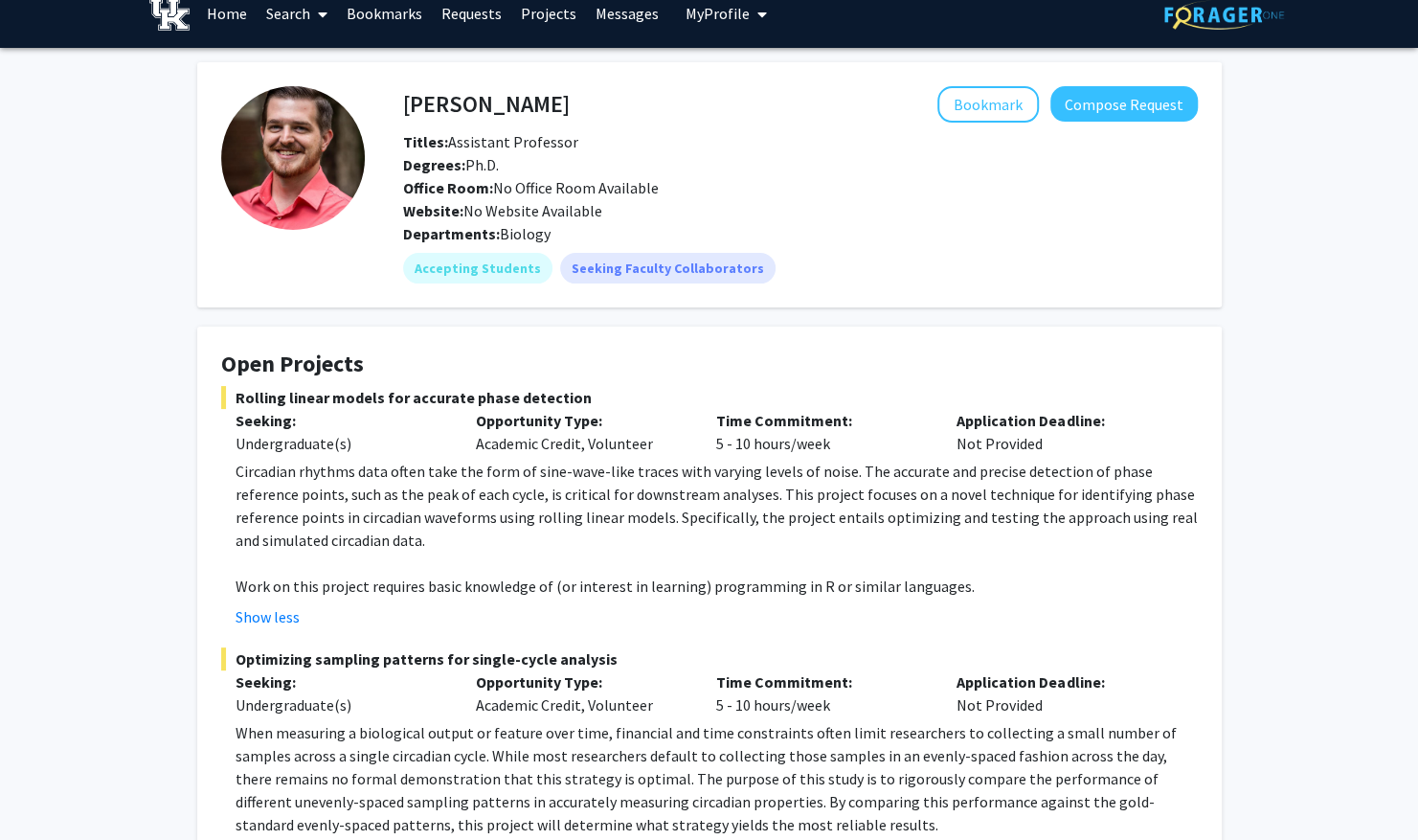
scroll to position [22, 0]
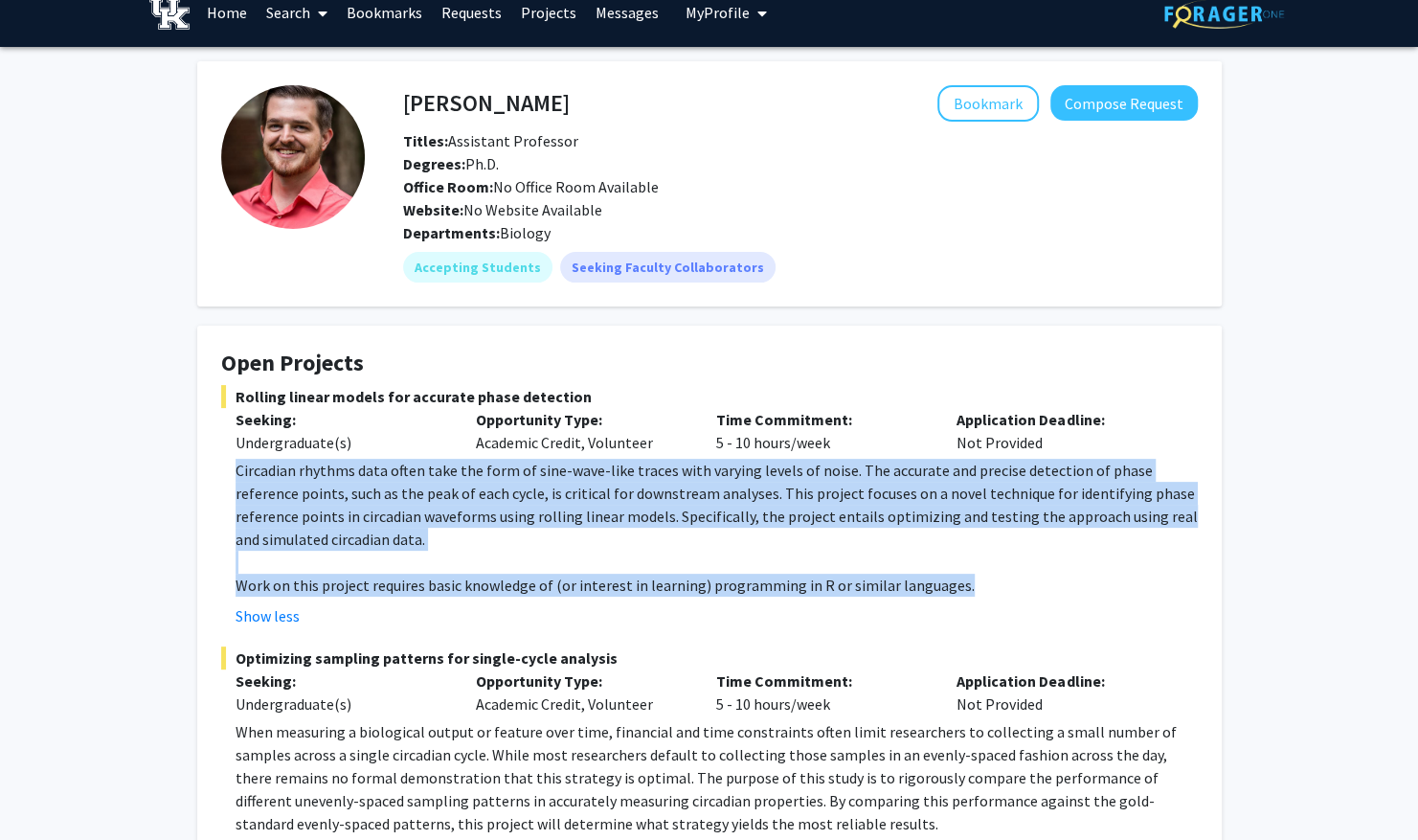
drag, startPoint x: 235, startPoint y: 472, endPoint x: 955, endPoint y: 586, distance: 729.0
click at [955, 586] on div "Circadian rhythms data often take the form of sine-wave-like traces with varyin…" at bounding box center [716, 528] width 962 height 138
copy div "Circadian rhythms data often take the form of sine-wave-like traces with varyin…"
click at [955, 586] on p "Work on this project requires basic knowledge of (or interest in learning) prog…" at bounding box center [716, 585] width 962 height 23
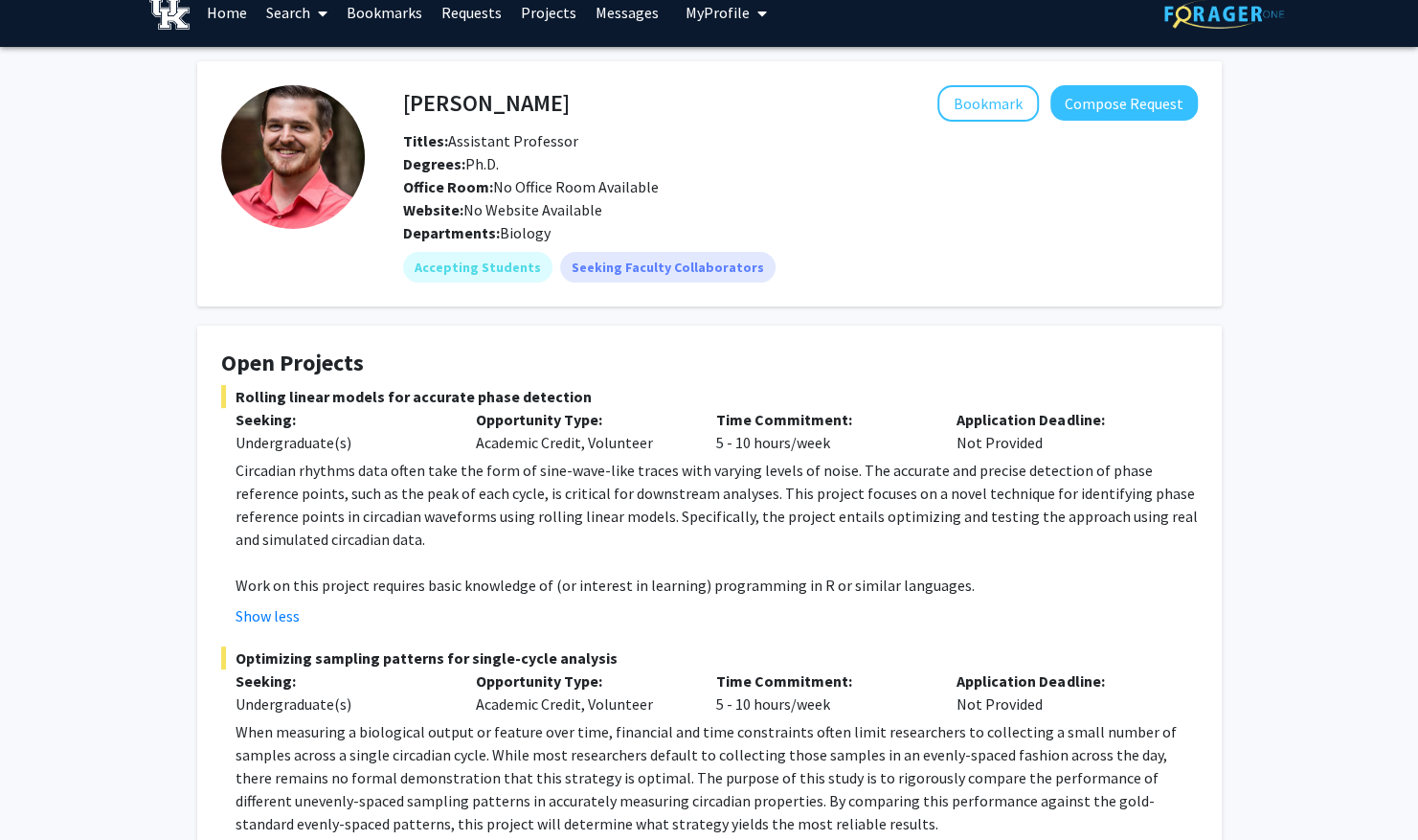
click at [859, 400] on span "Rolling linear models for accurate phase detection" at bounding box center [709, 396] width 976 height 23
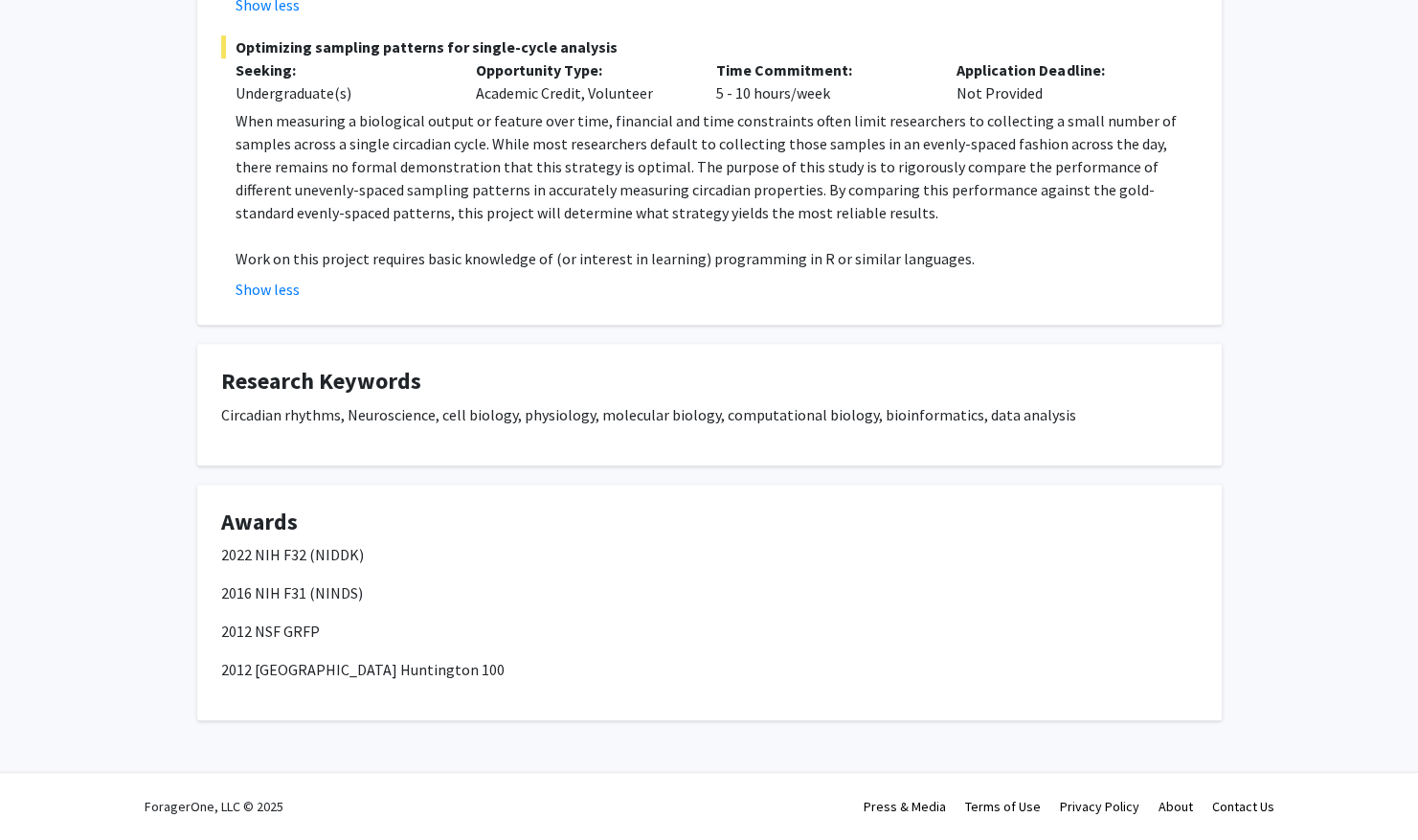
scroll to position [0, 0]
